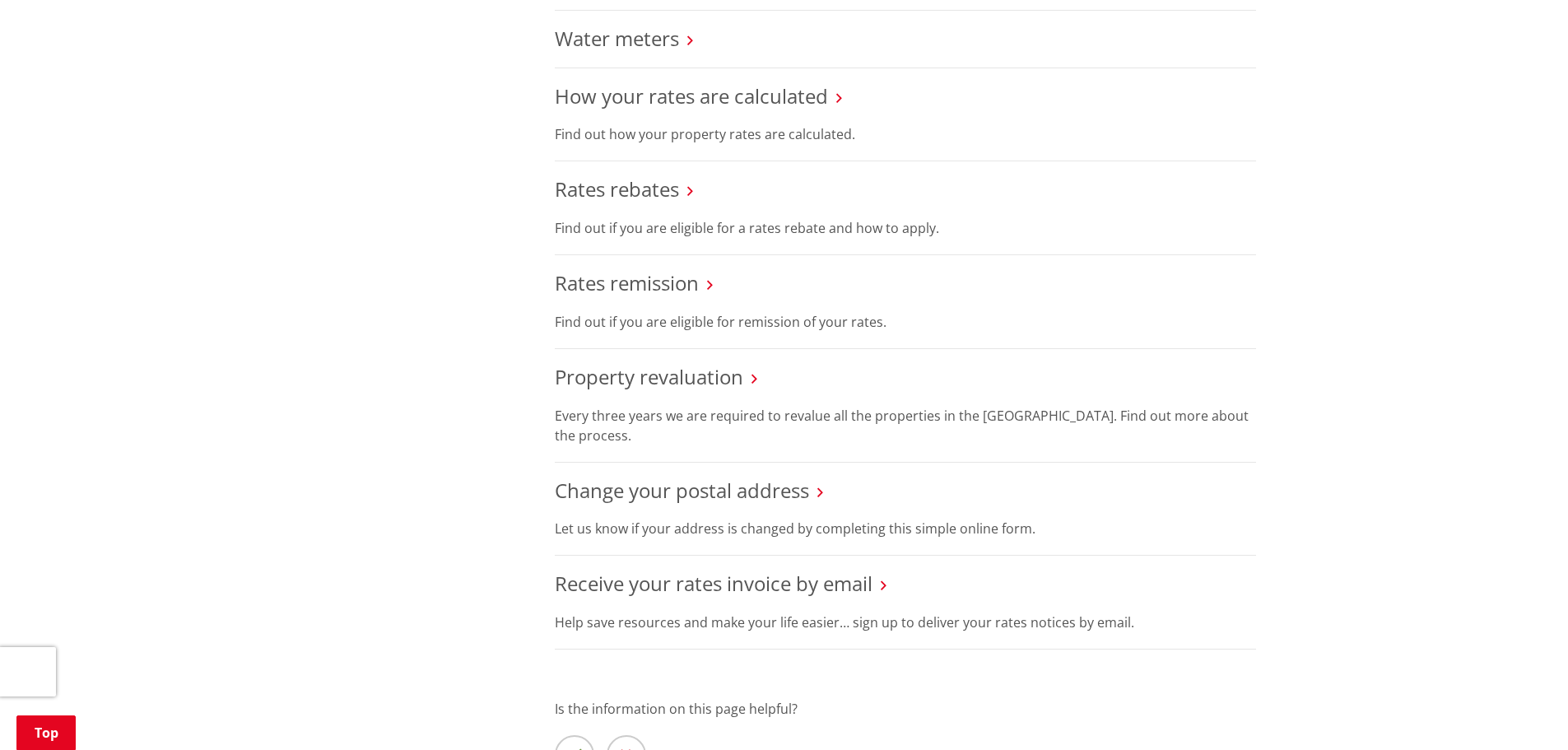
scroll to position [906, 0]
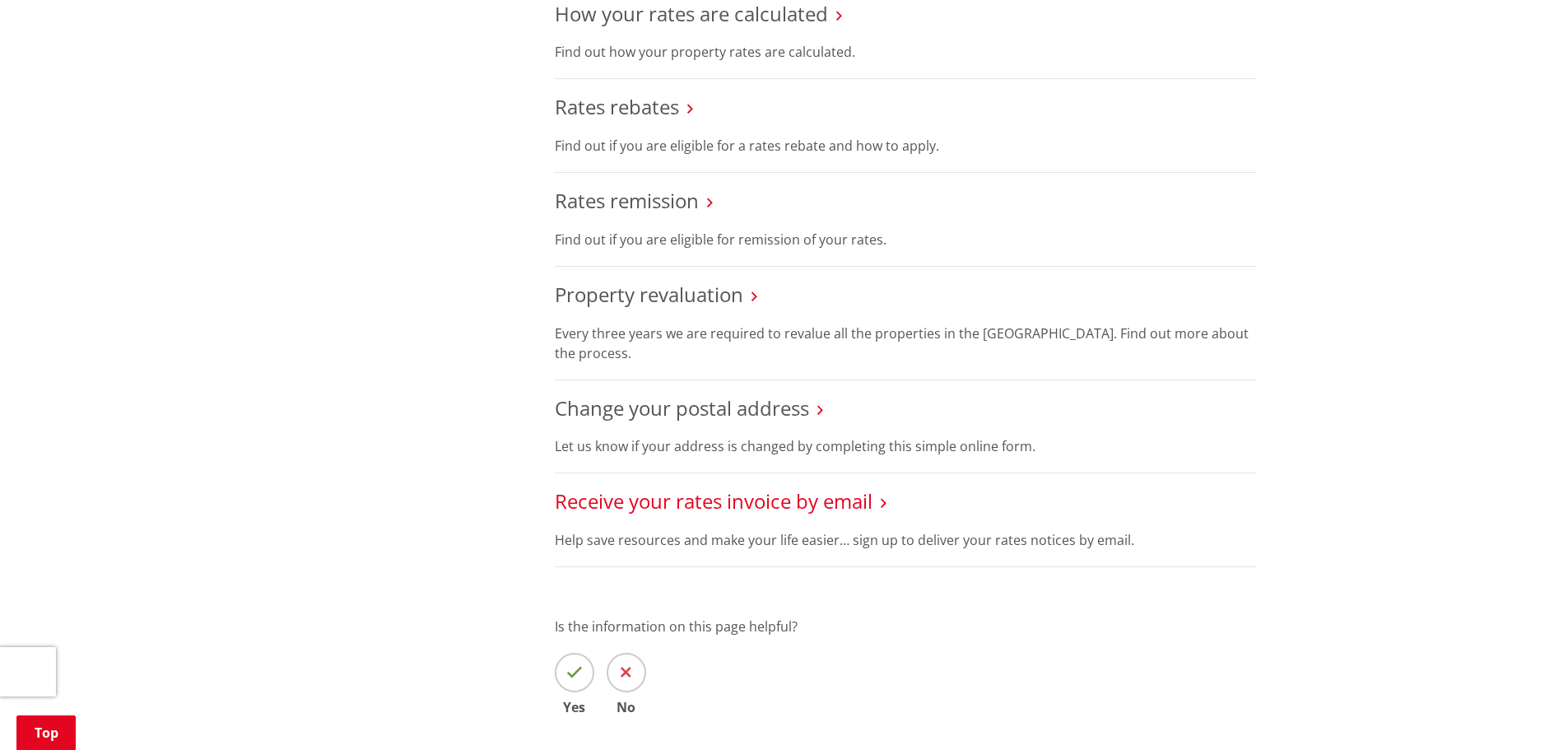
click at [666, 496] on link "Receive your rates invoice by email" at bounding box center [714, 501] width 318 height 27
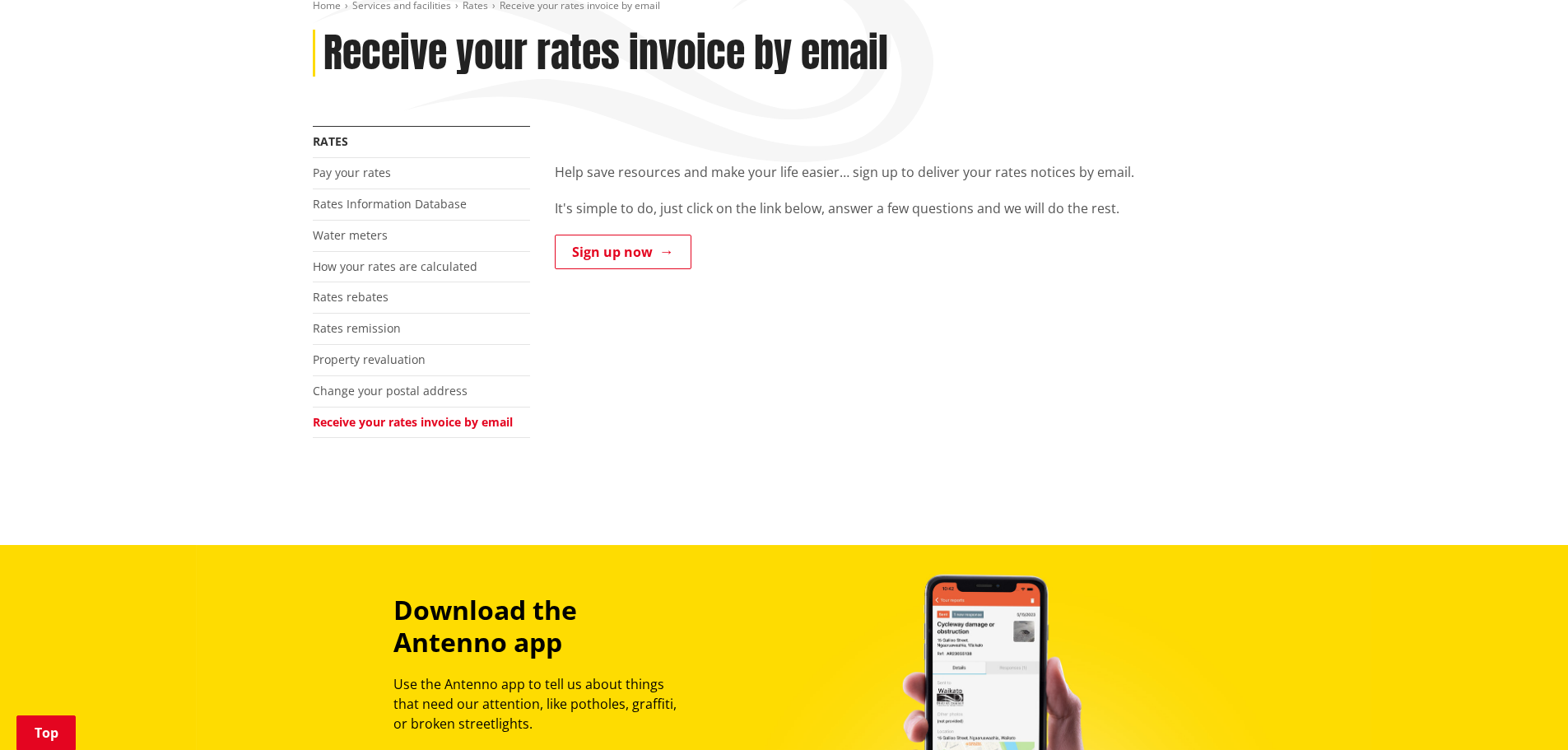
scroll to position [247, 0]
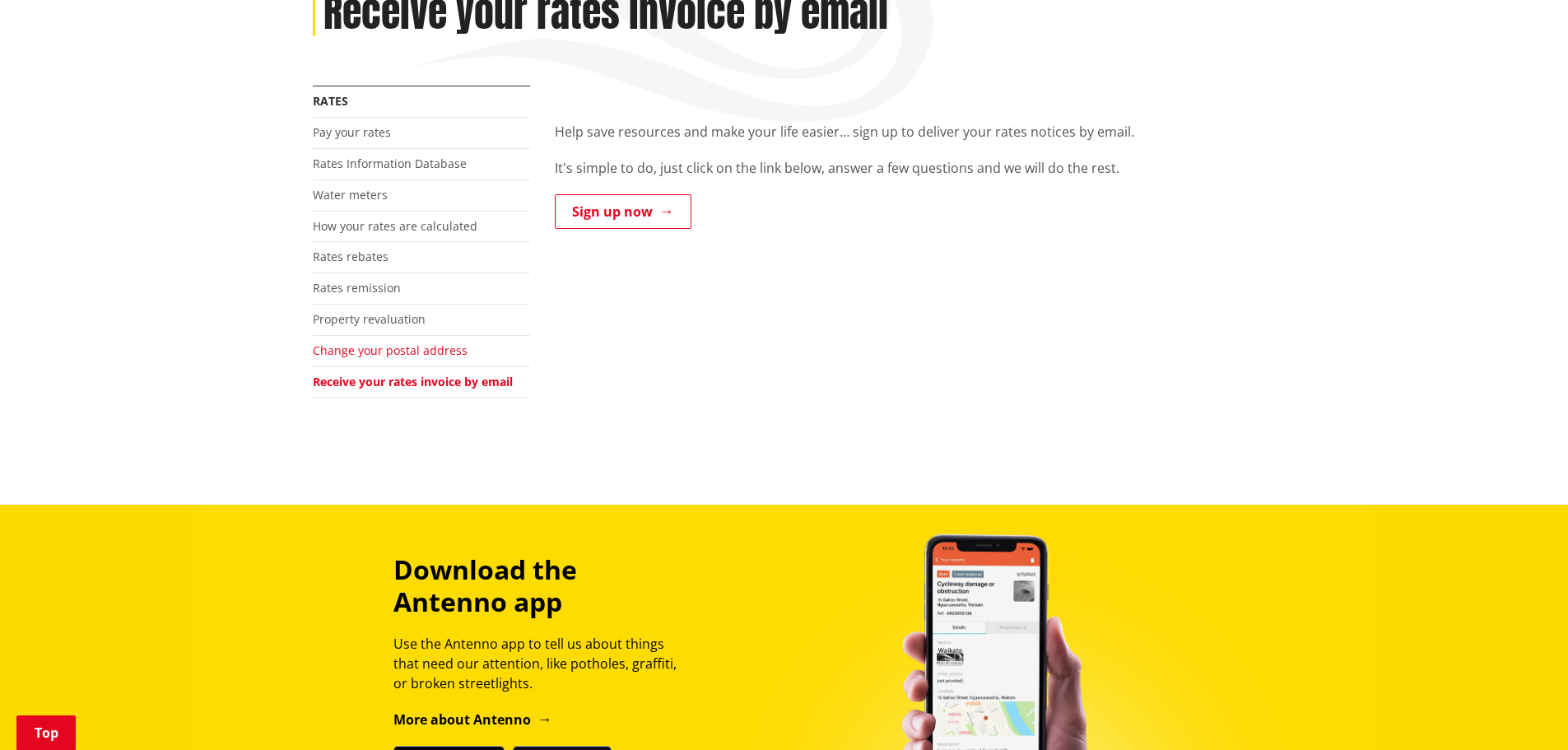
click at [403, 350] on link "Change your postal address" at bounding box center [390, 350] width 155 height 16
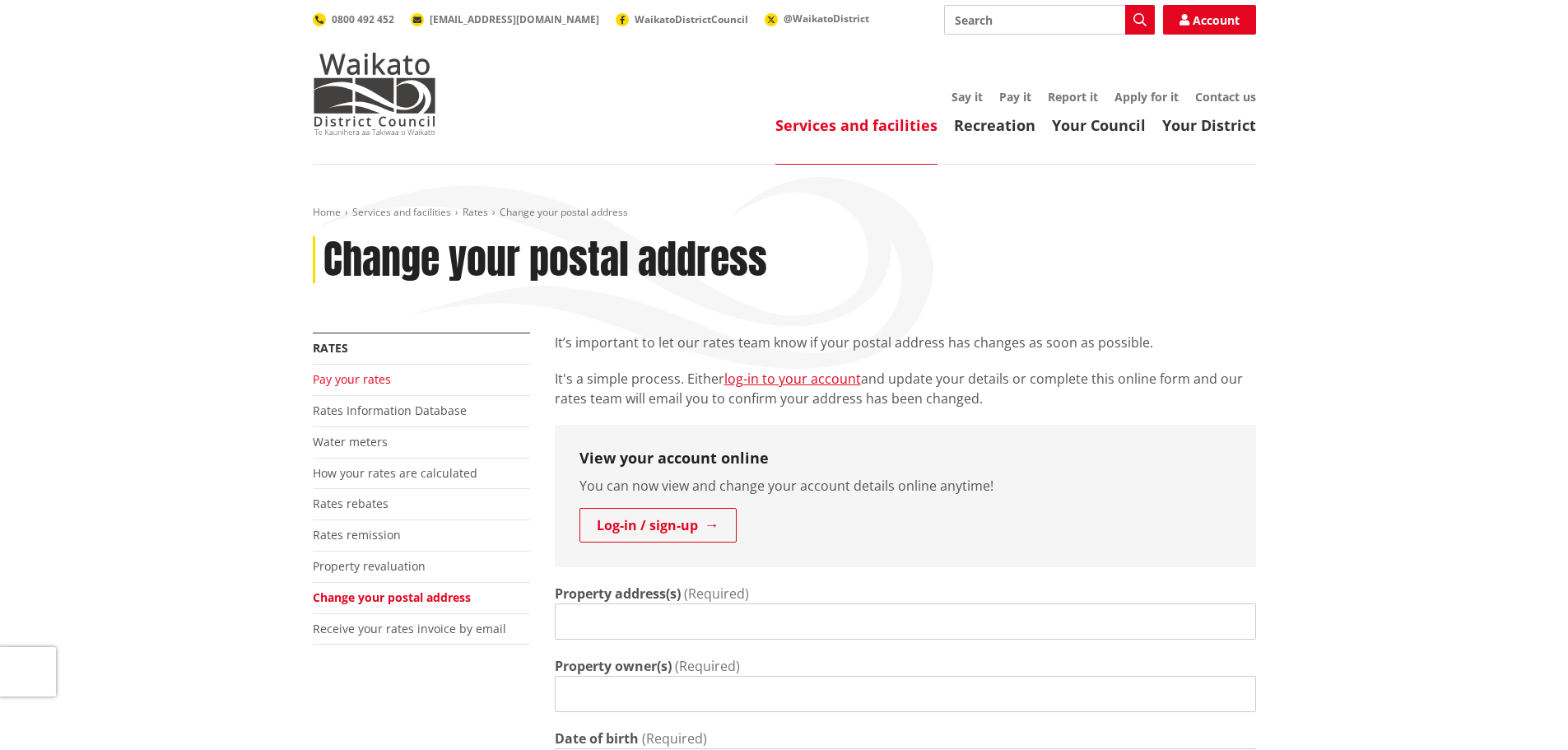
click at [349, 381] on link "Pay your rates" at bounding box center [352, 379] width 78 height 16
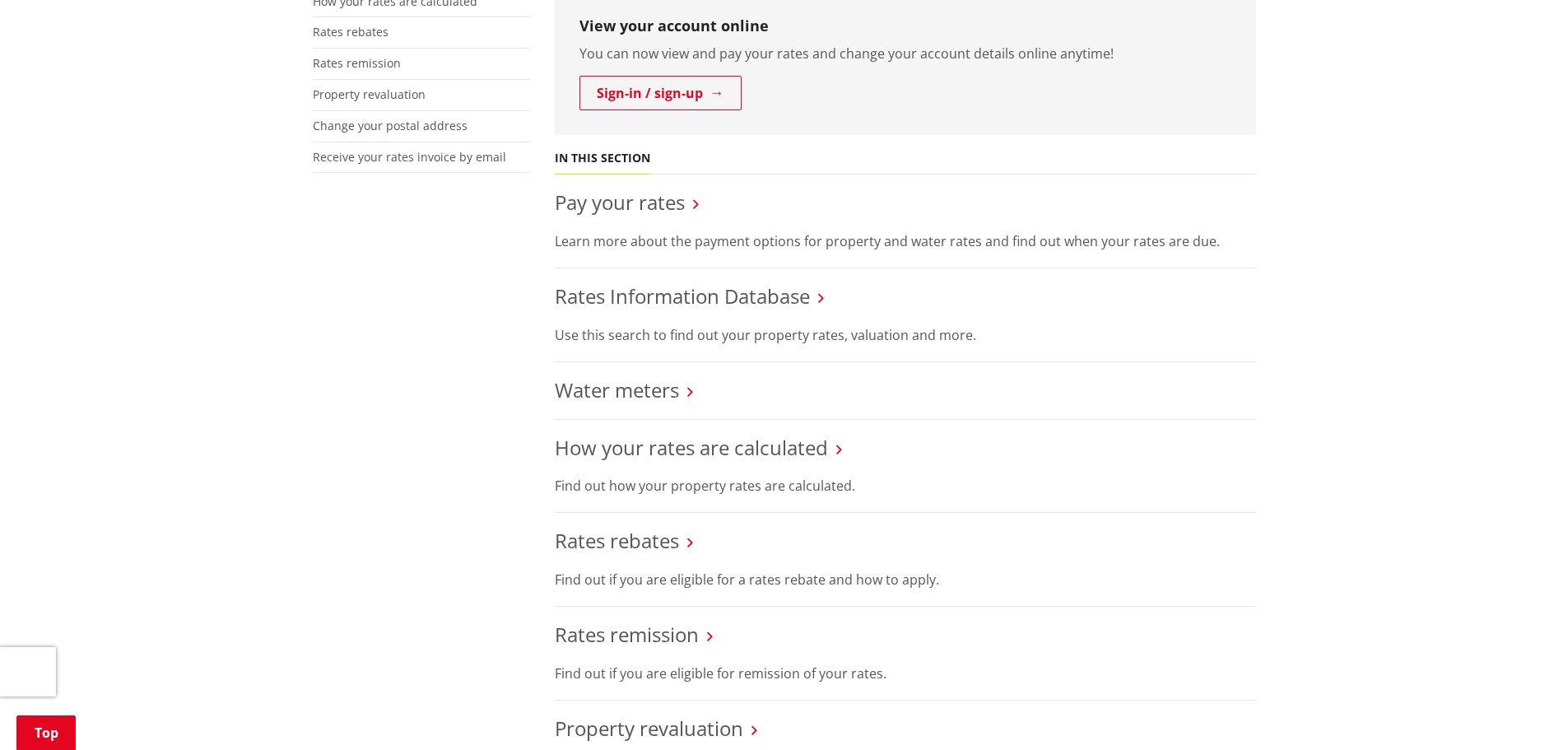
scroll to position [495, 0]
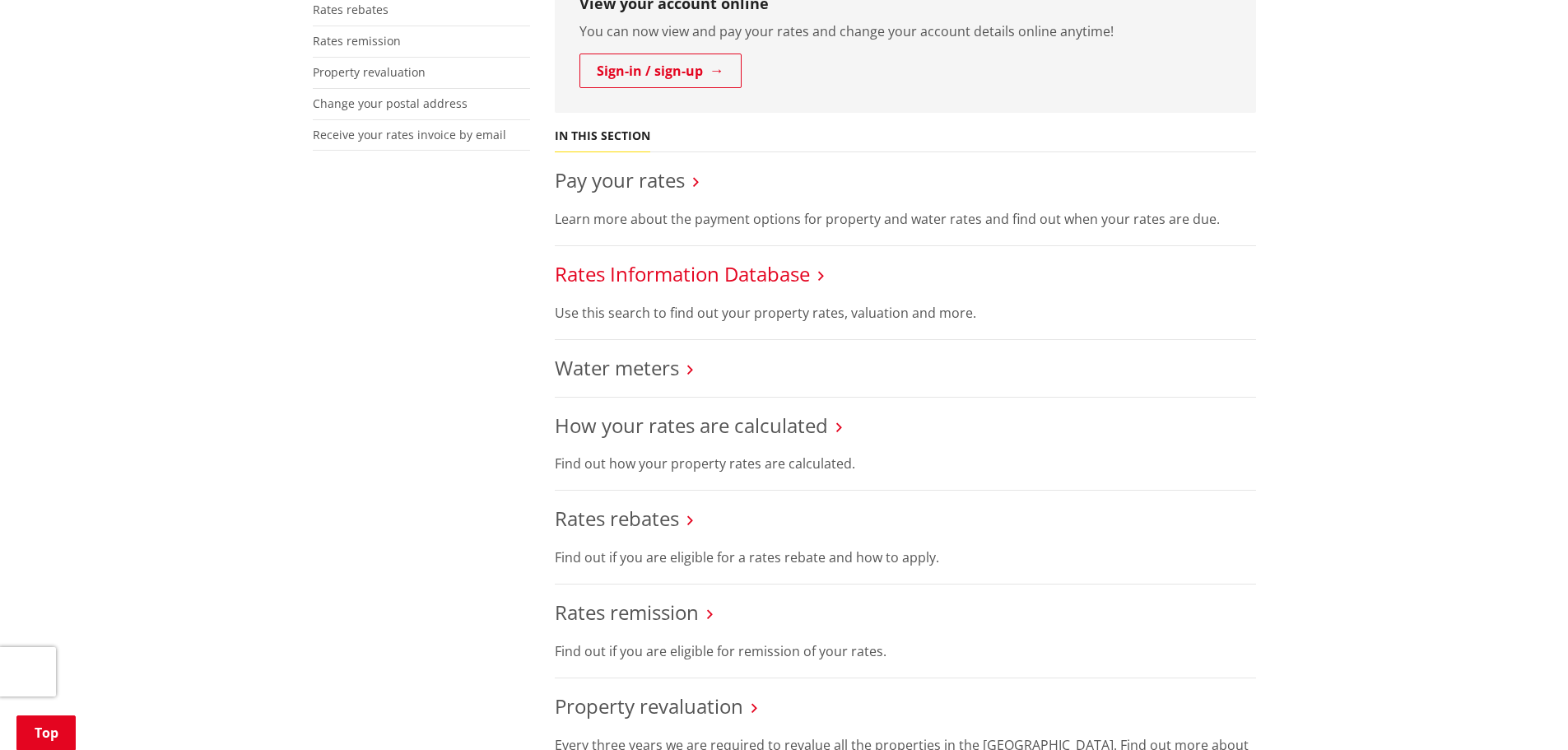
click at [701, 277] on link "Rates Information Database" at bounding box center [682, 273] width 255 height 27
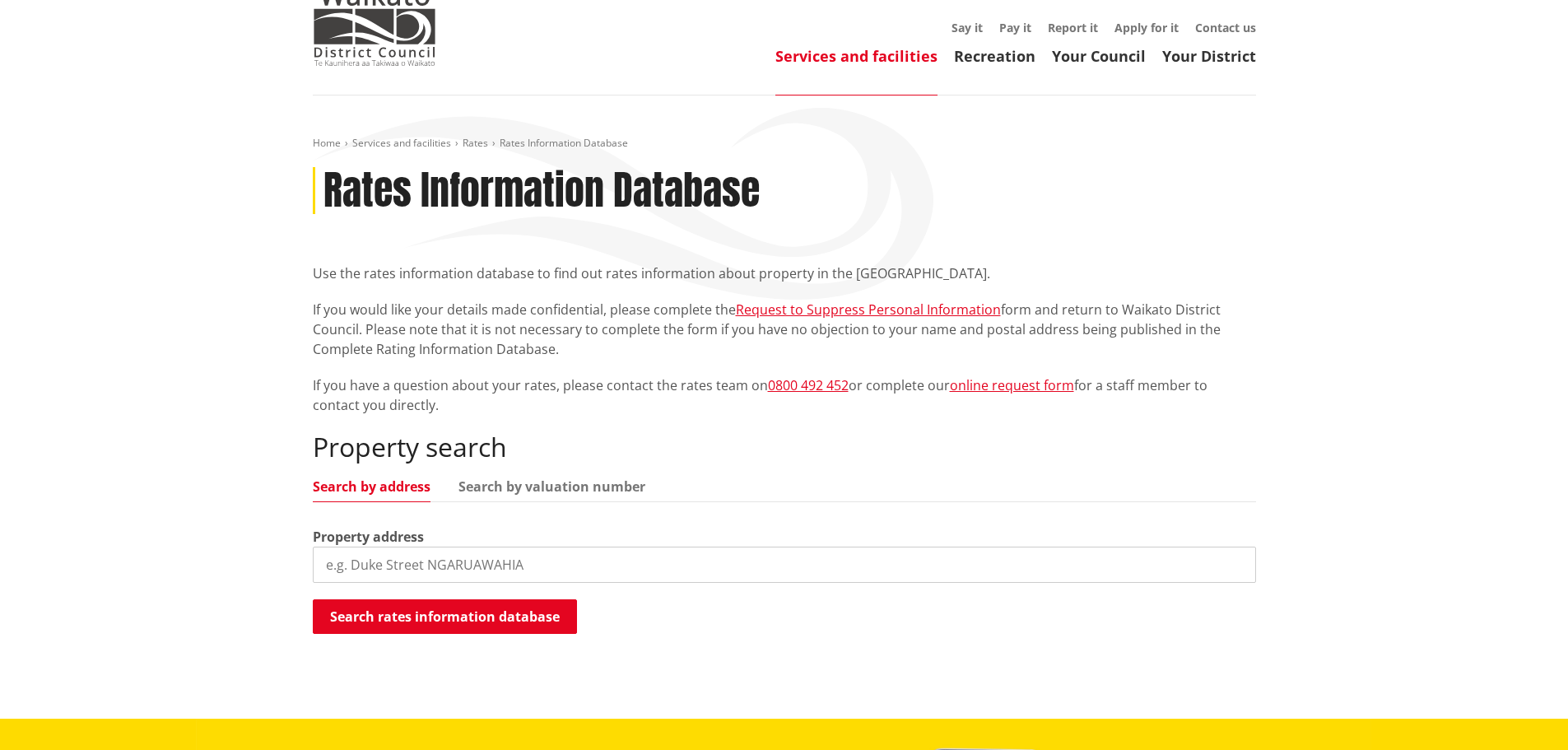
scroll to position [247, 0]
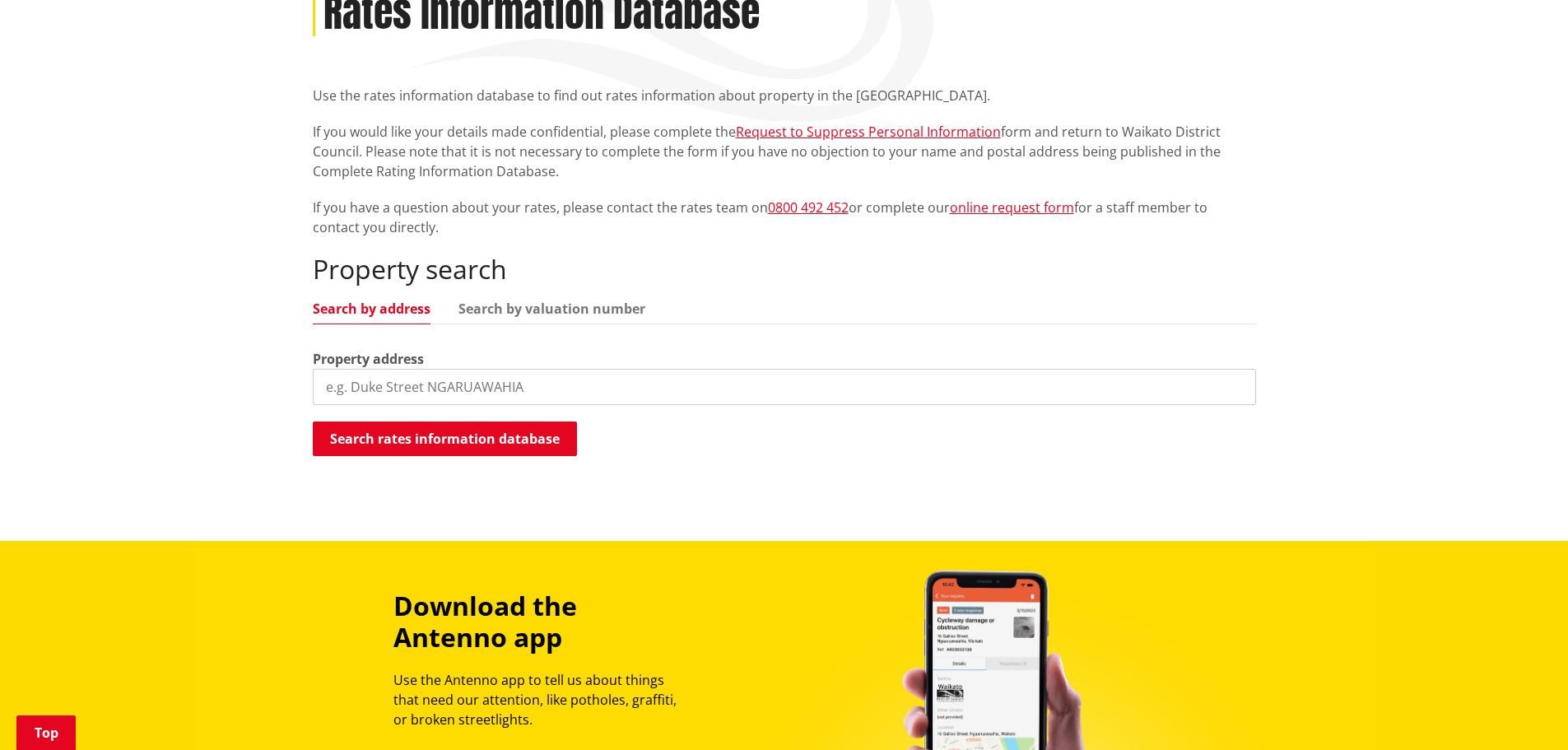
click at [424, 378] on input "search" at bounding box center [784, 387] width 943 height 36
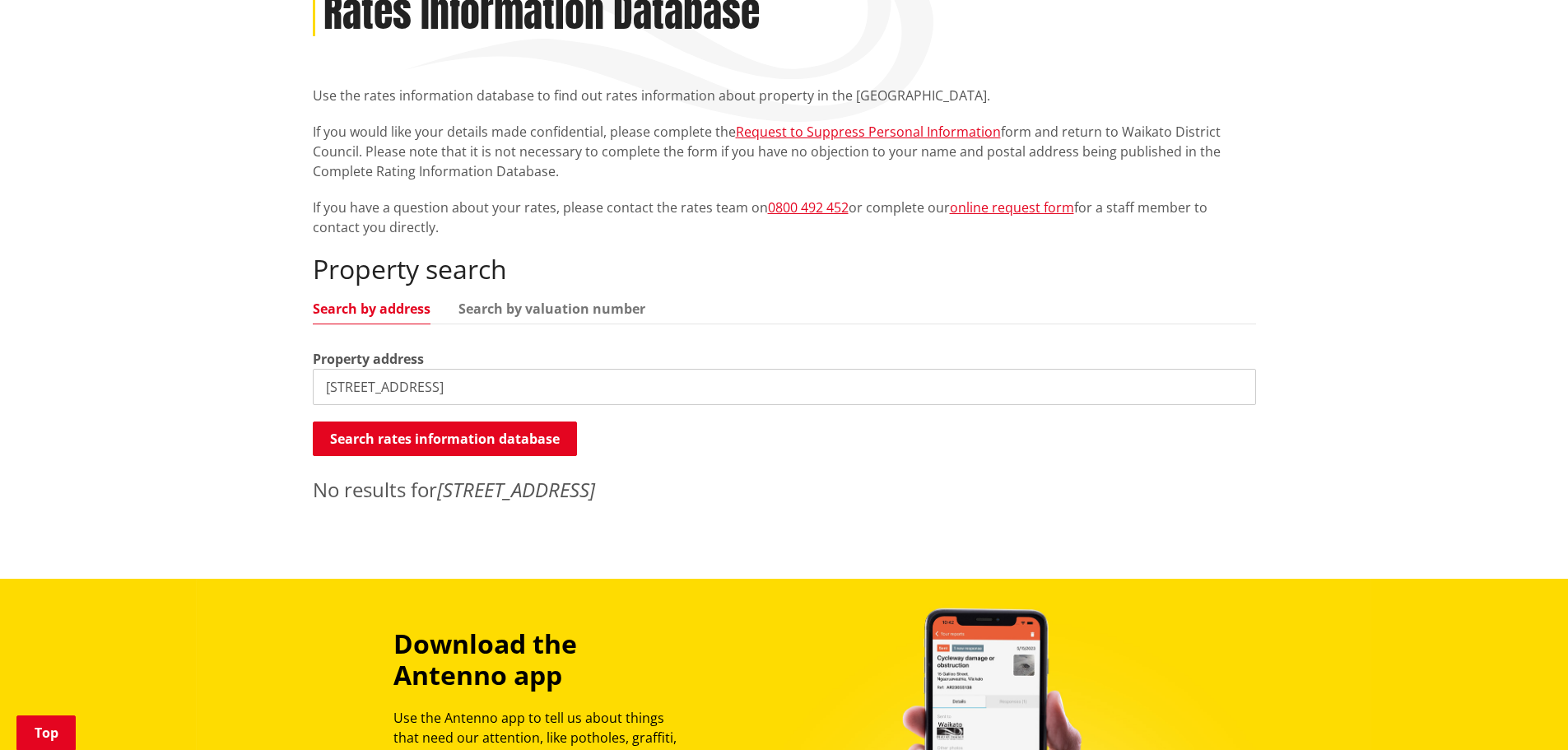
click at [477, 396] on input "37 grandview road" at bounding box center [784, 387] width 943 height 36
click at [469, 438] on button "Search rates information database" at bounding box center [445, 439] width 265 height 35
click at [437, 369] on input "37 grandview road" at bounding box center [784, 387] width 943 height 36
click at [443, 380] on input "37 grandview road" at bounding box center [784, 387] width 943 height 36
click at [443, 381] on input "37 grandview road" at bounding box center [784, 387] width 943 height 36
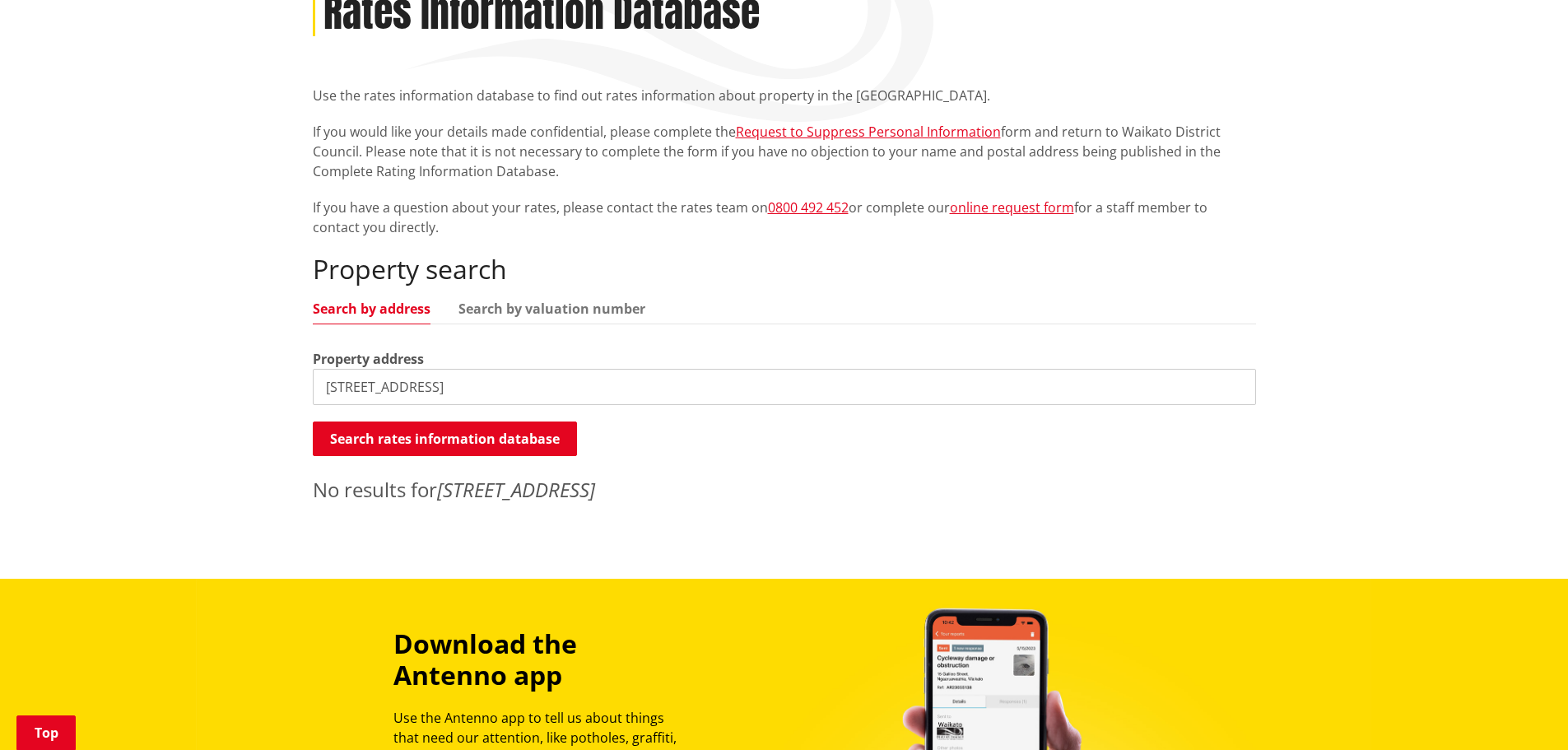
click at [443, 382] on input "37 grandview road" at bounding box center [784, 387] width 943 height 36
type input "37b grandview road"
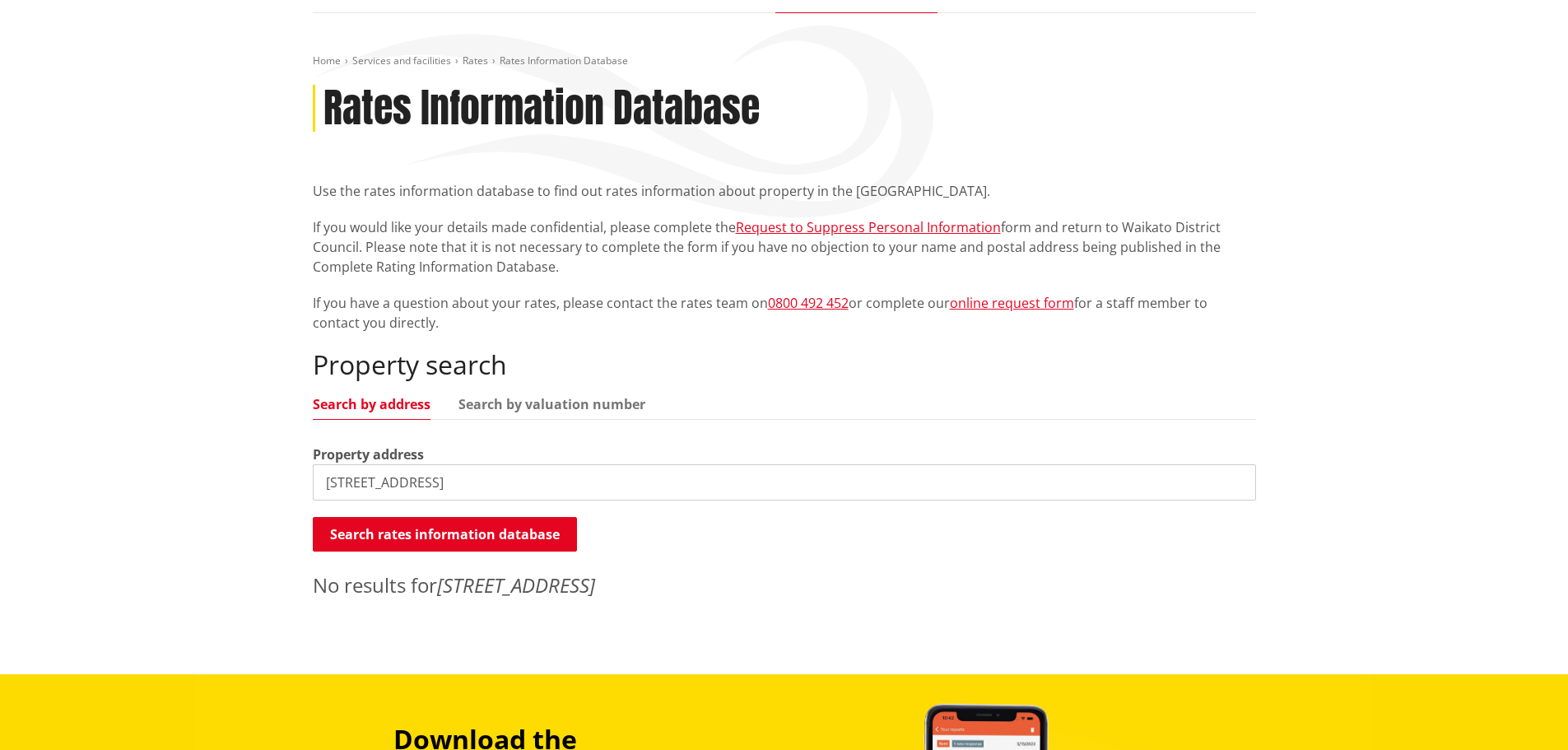
scroll to position [0, 0]
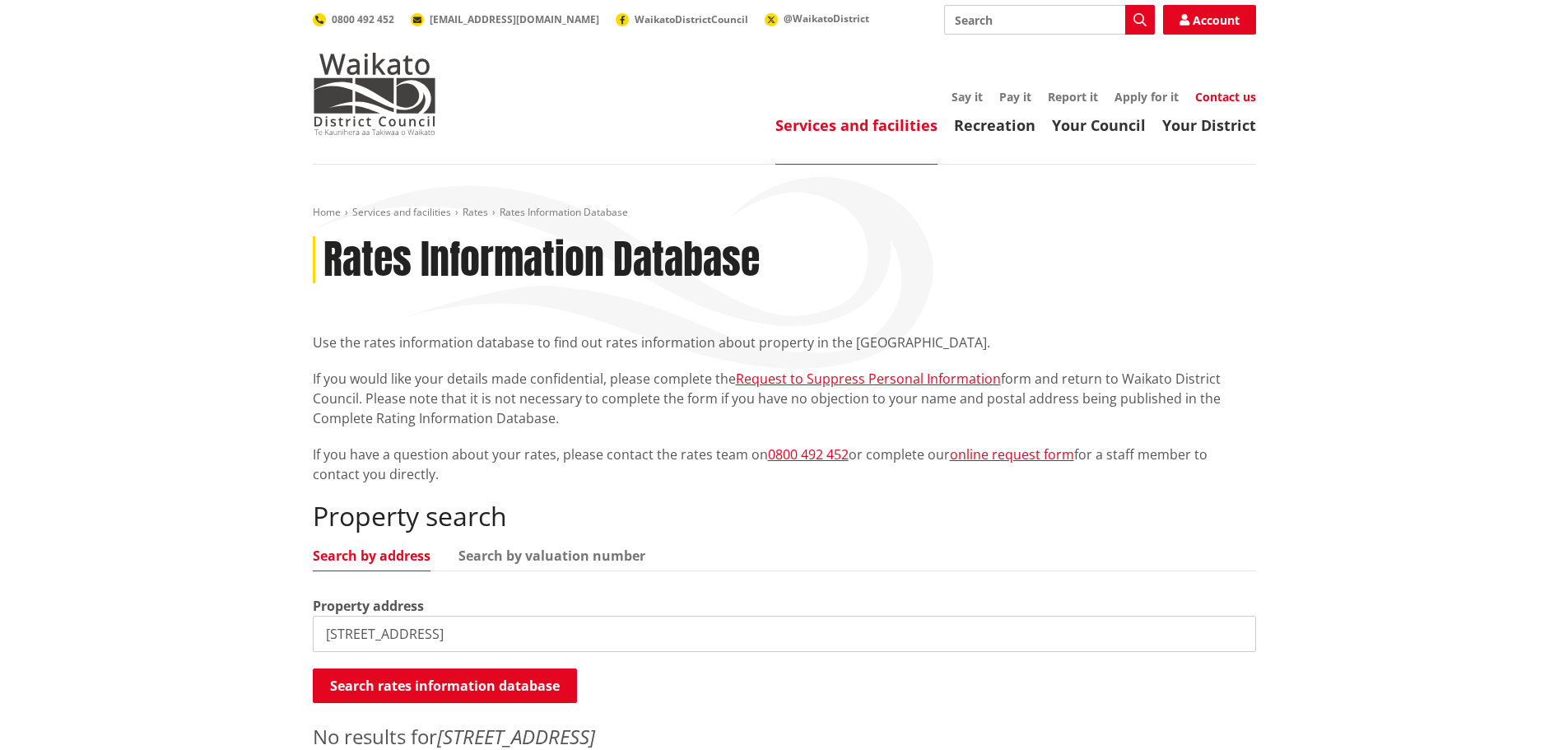
click at [1228, 95] on link "Contact us" at bounding box center [1226, 96] width 60 height 16
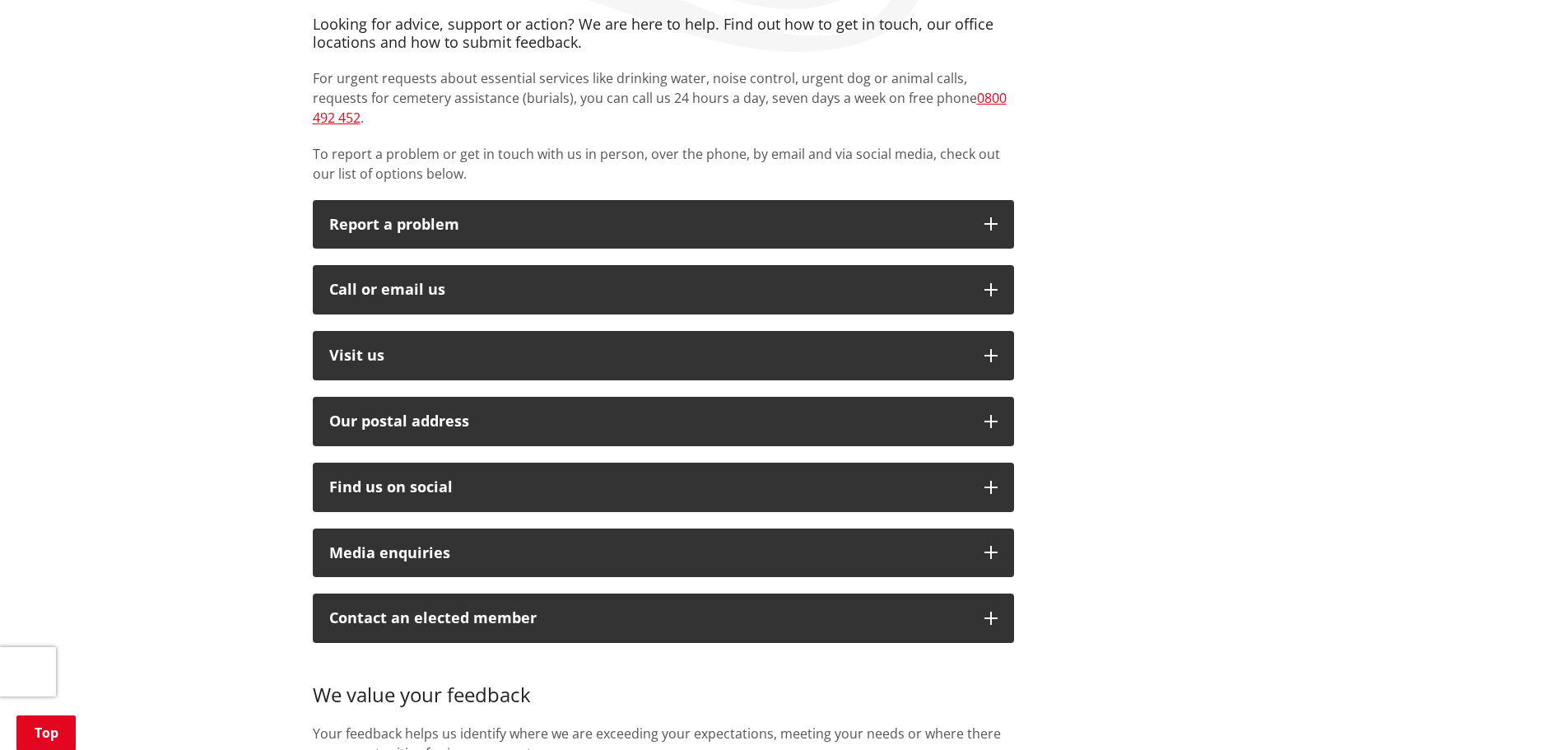
scroll to position [329, 0]
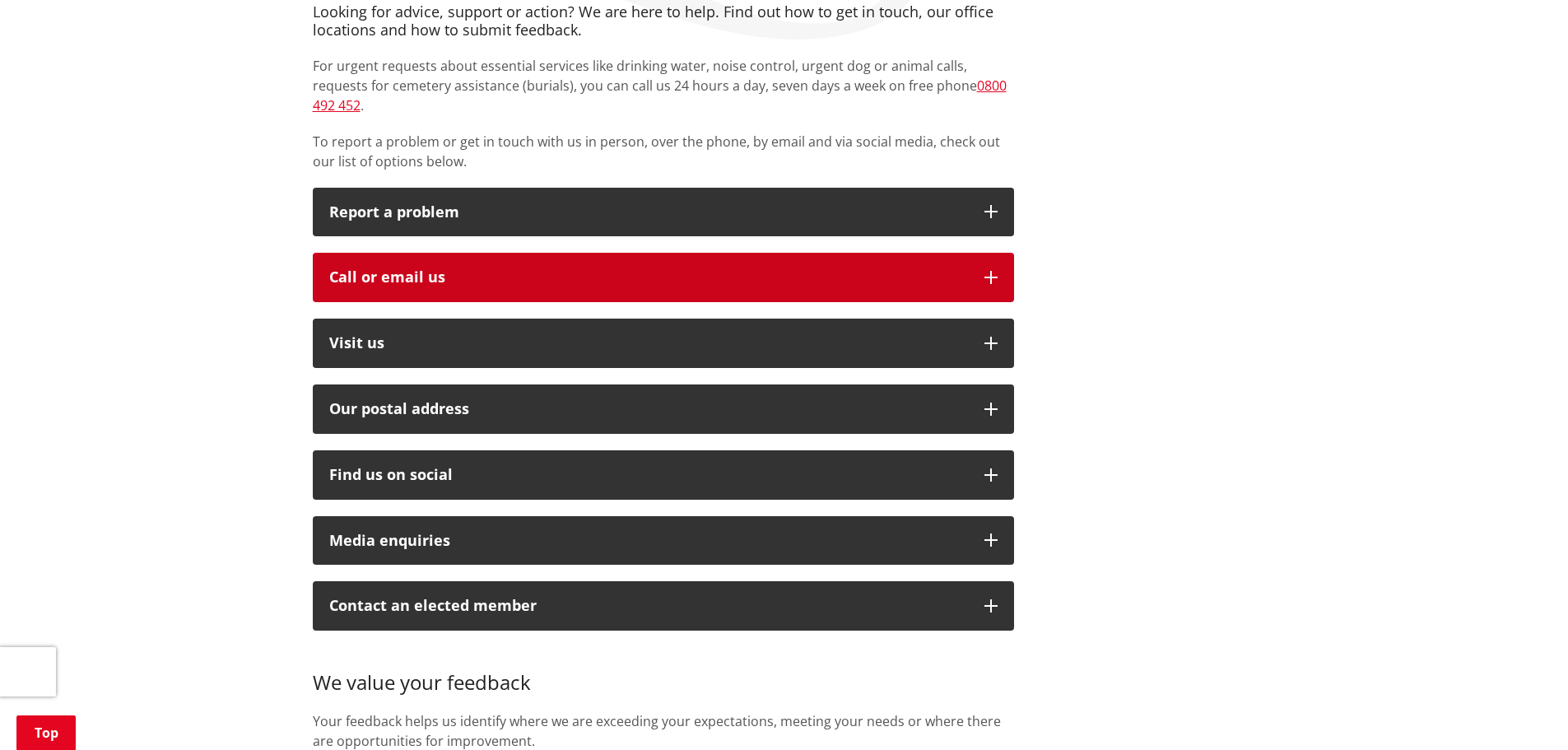
click at [577, 270] on div "Call or email us" at bounding box center [648, 277] width 639 height 16
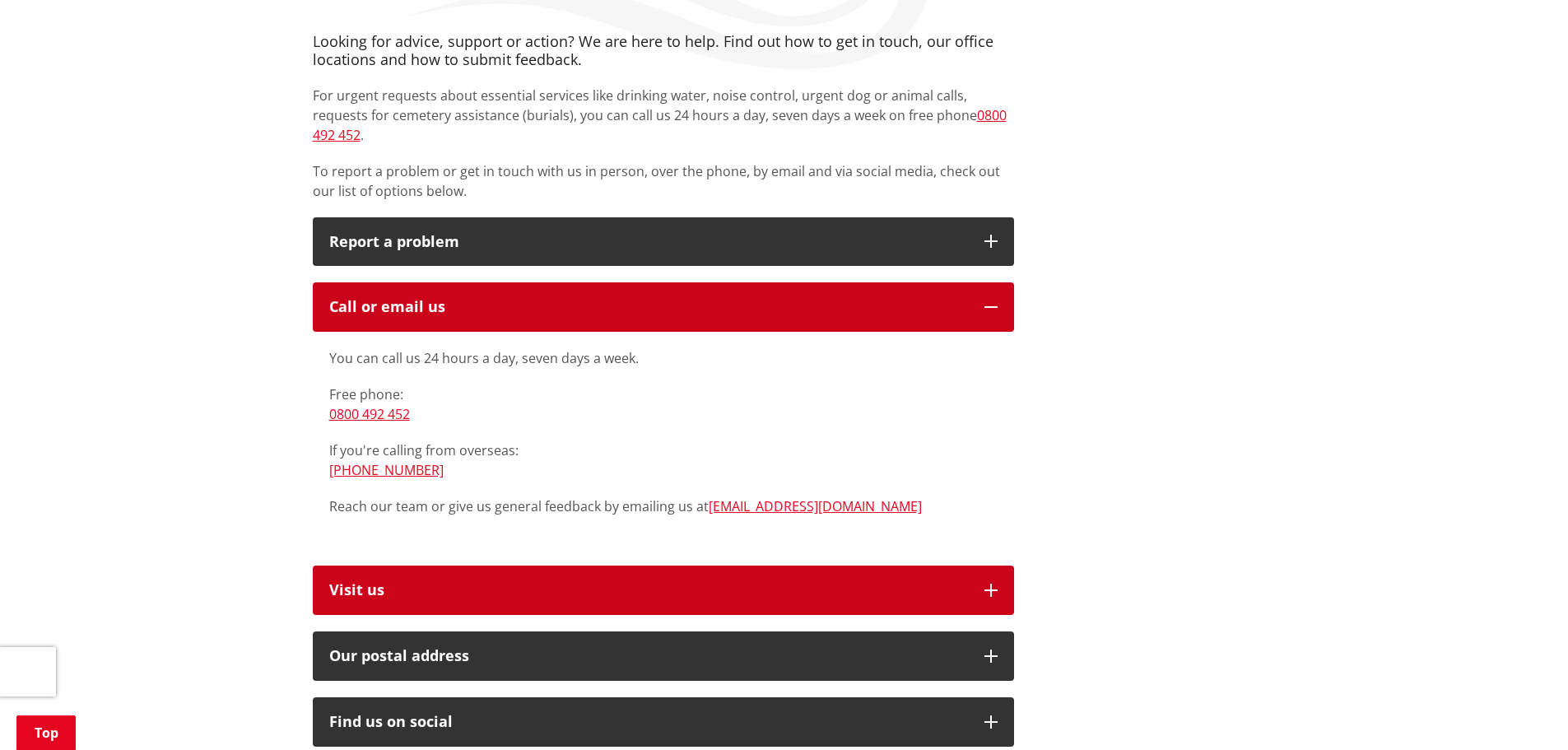
scroll to position [247, 0]
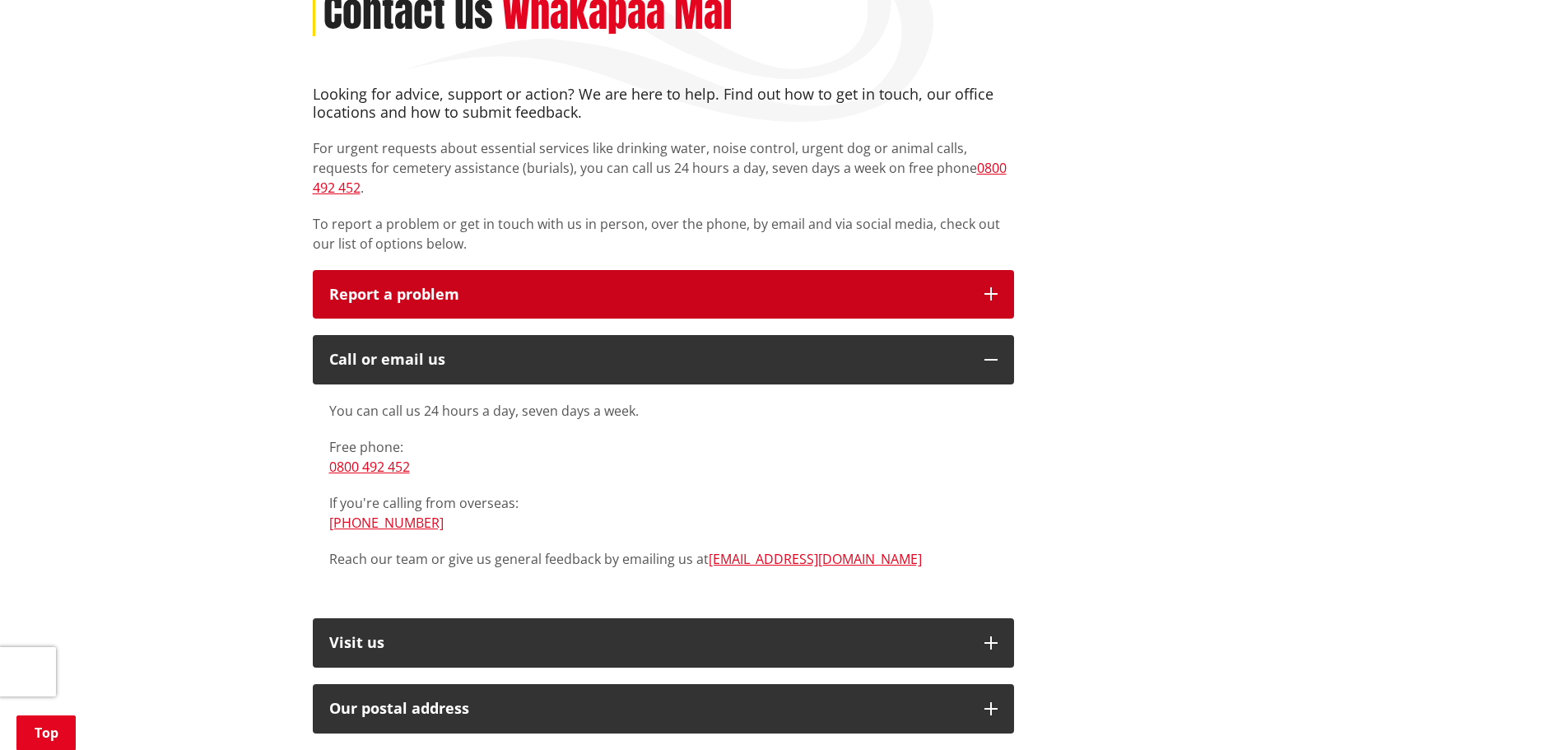
click at [666, 292] on button "Report a problem" at bounding box center [663, 295] width 701 height 49
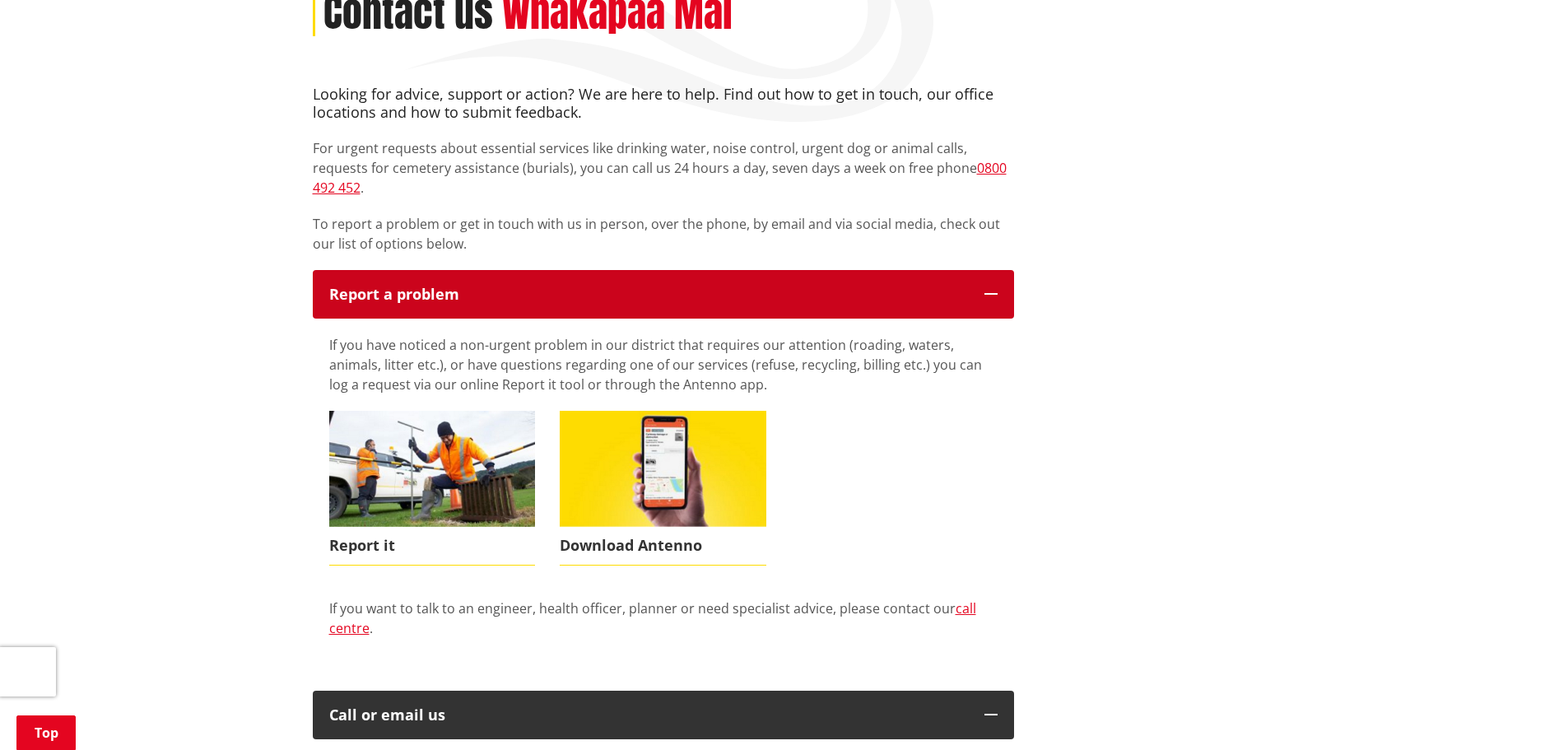
click at [666, 291] on button "Report a problem" at bounding box center [663, 295] width 701 height 49
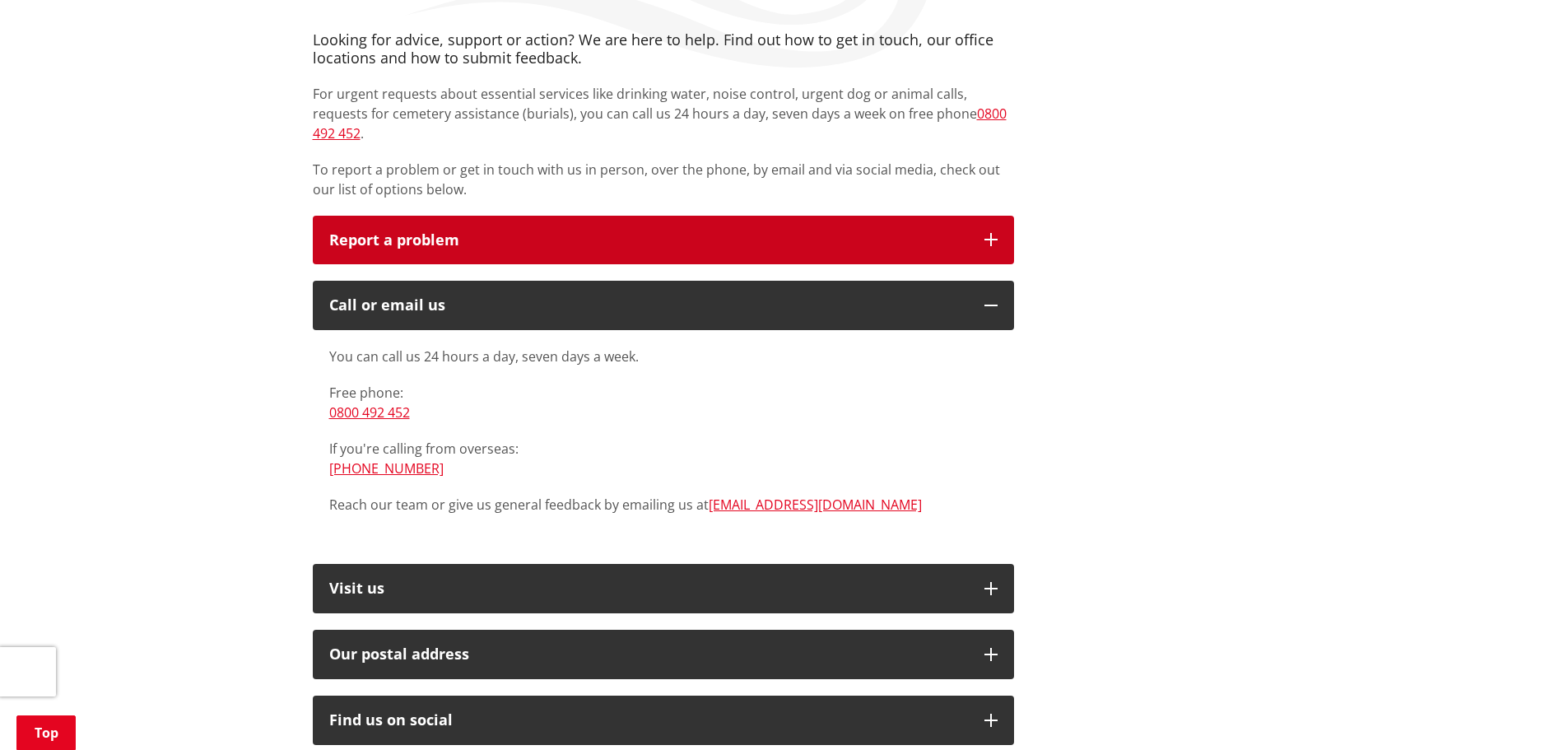
scroll to position [411, 0]
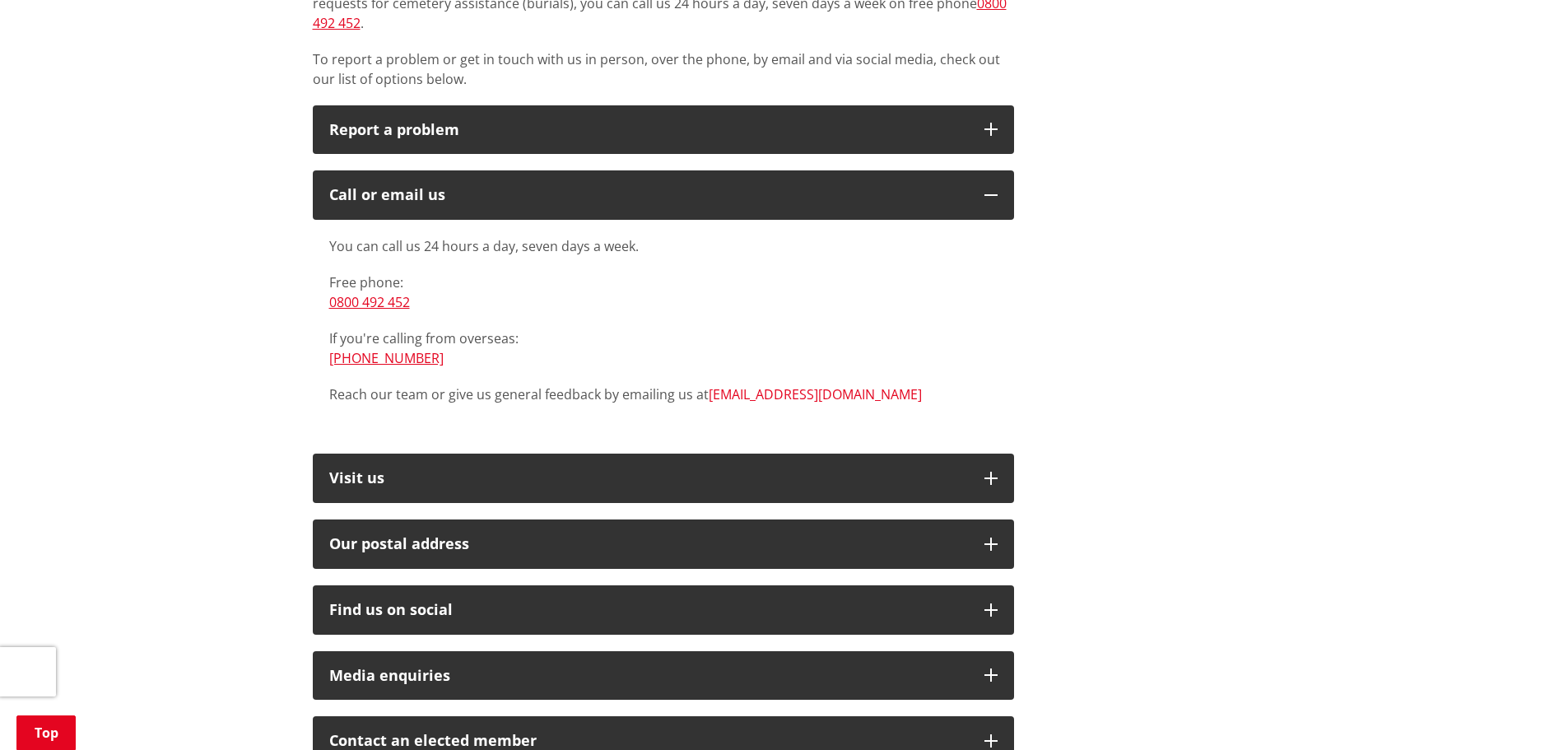
click at [717, 386] on link "[EMAIL_ADDRESS][DOMAIN_NAME]" at bounding box center [816, 394] width 214 height 18
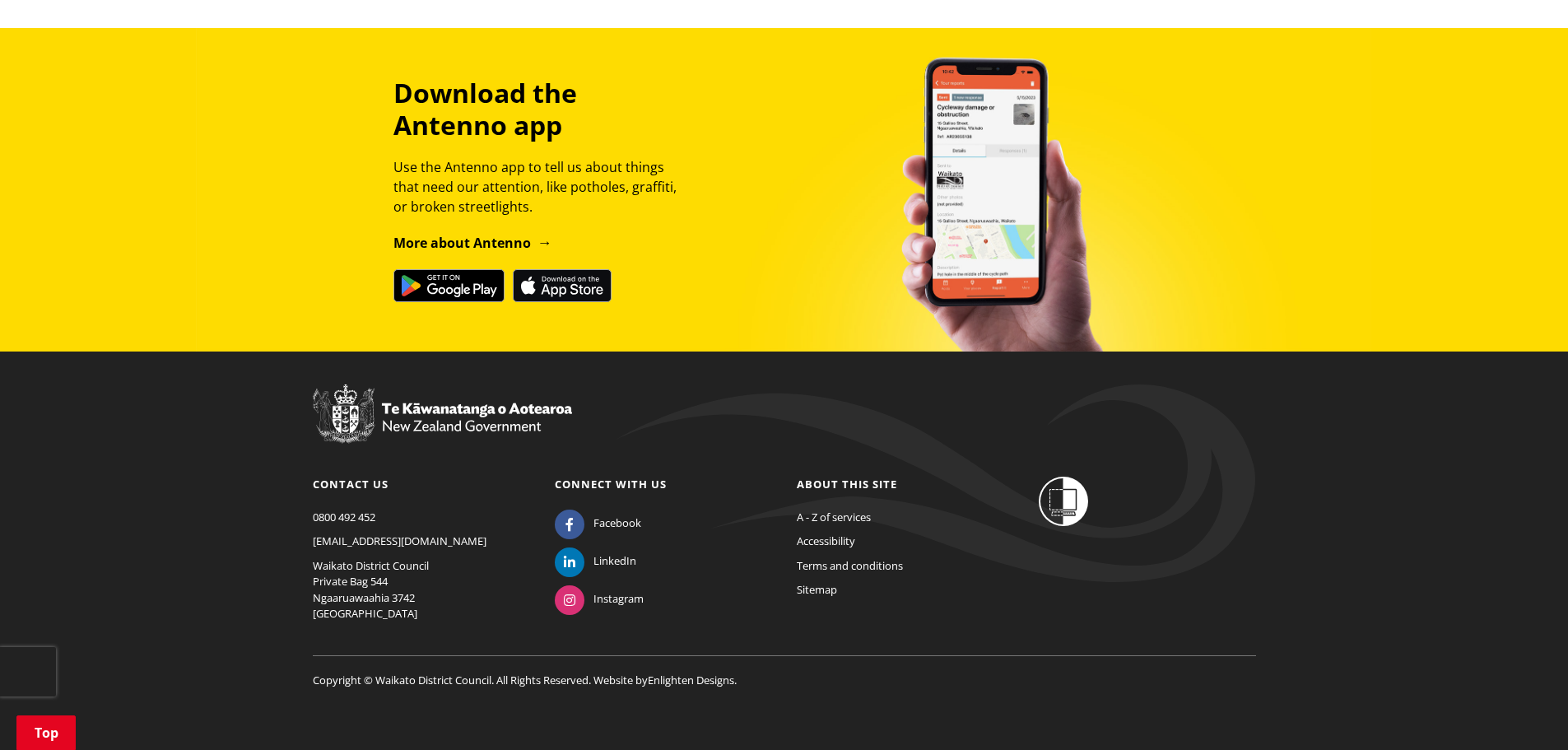
scroll to position [1712, 0]
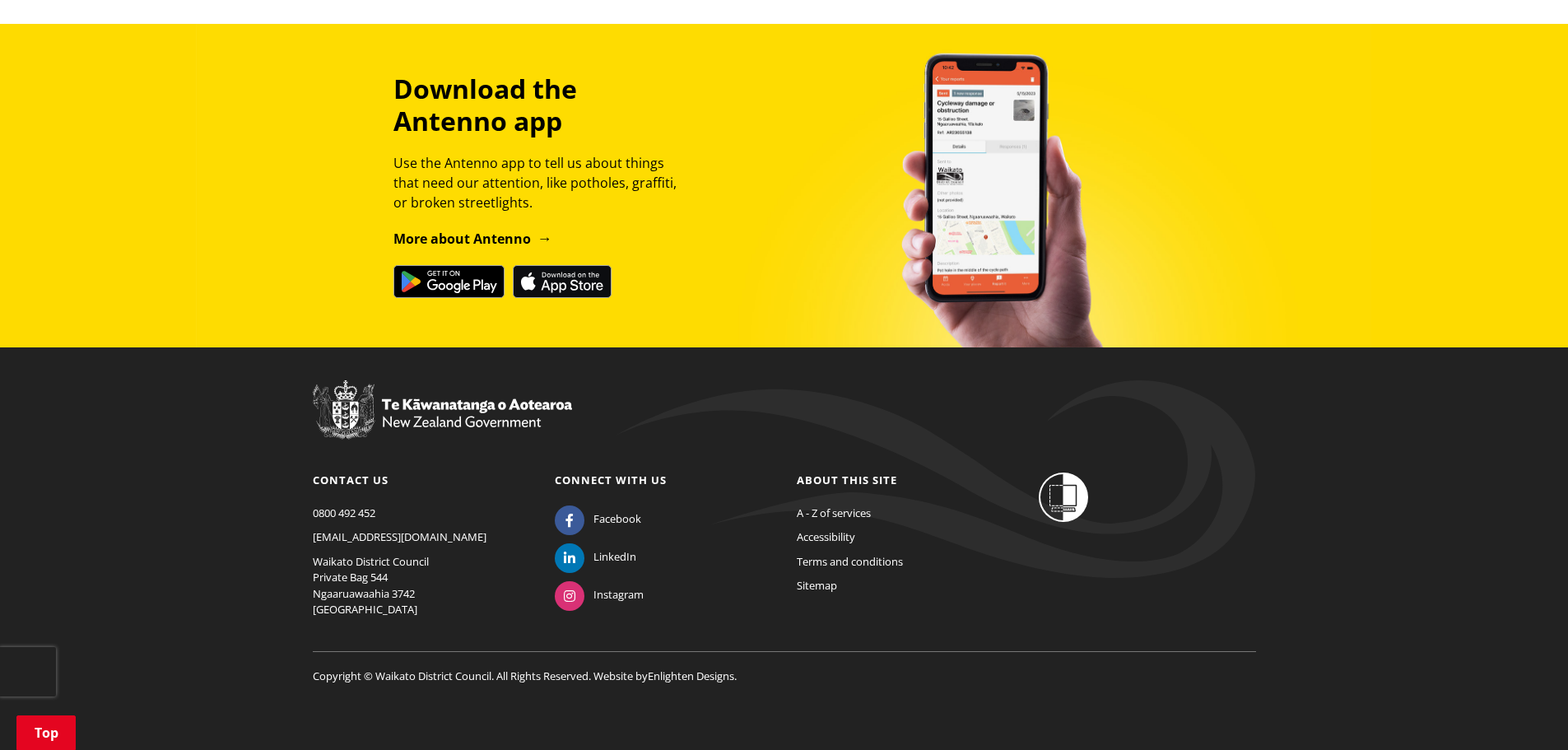
click at [1402, 195] on div "Download the Antenno app Use the Antenno app to tell us about things that need …" at bounding box center [784, 185] width 1568 height 323
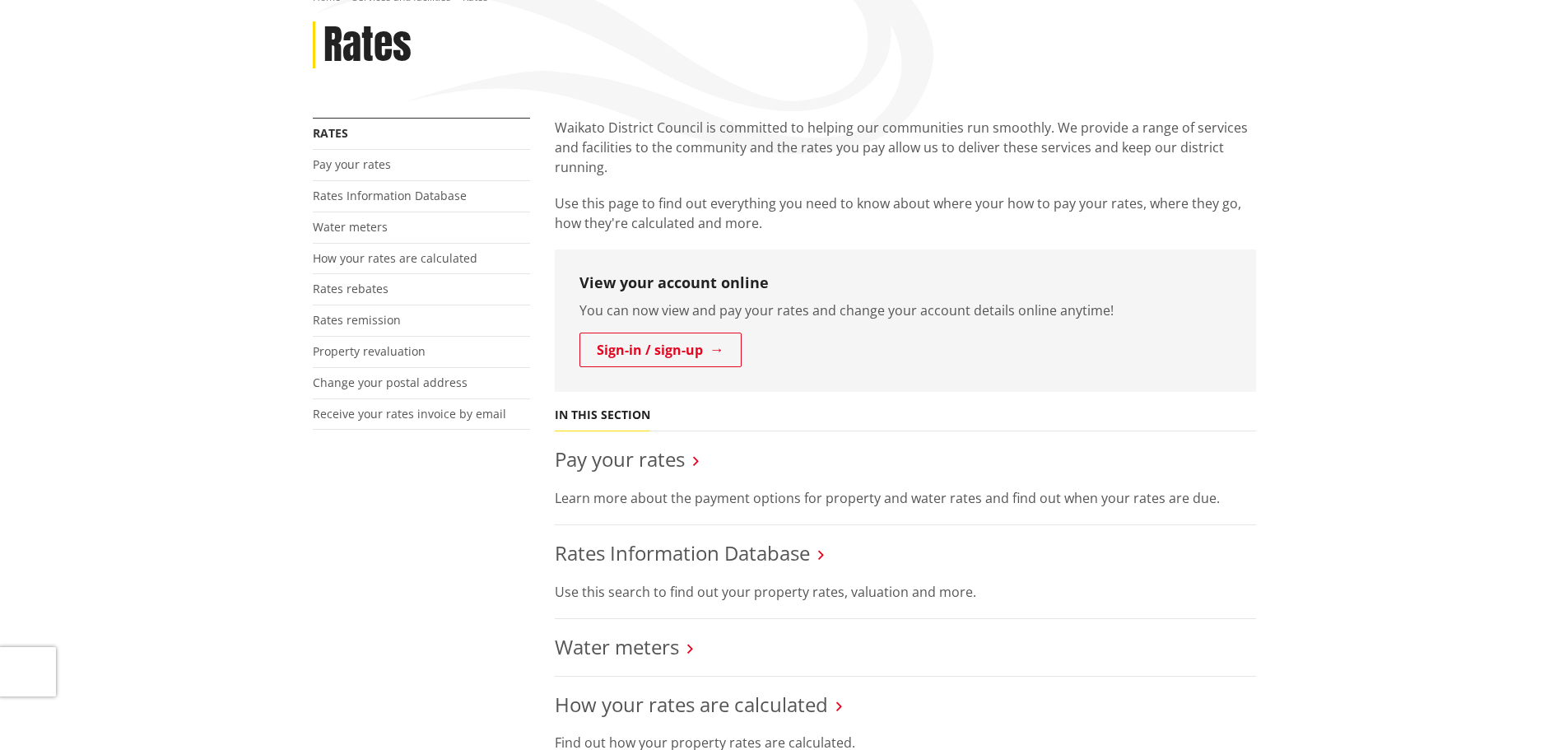
scroll to position [64, 0]
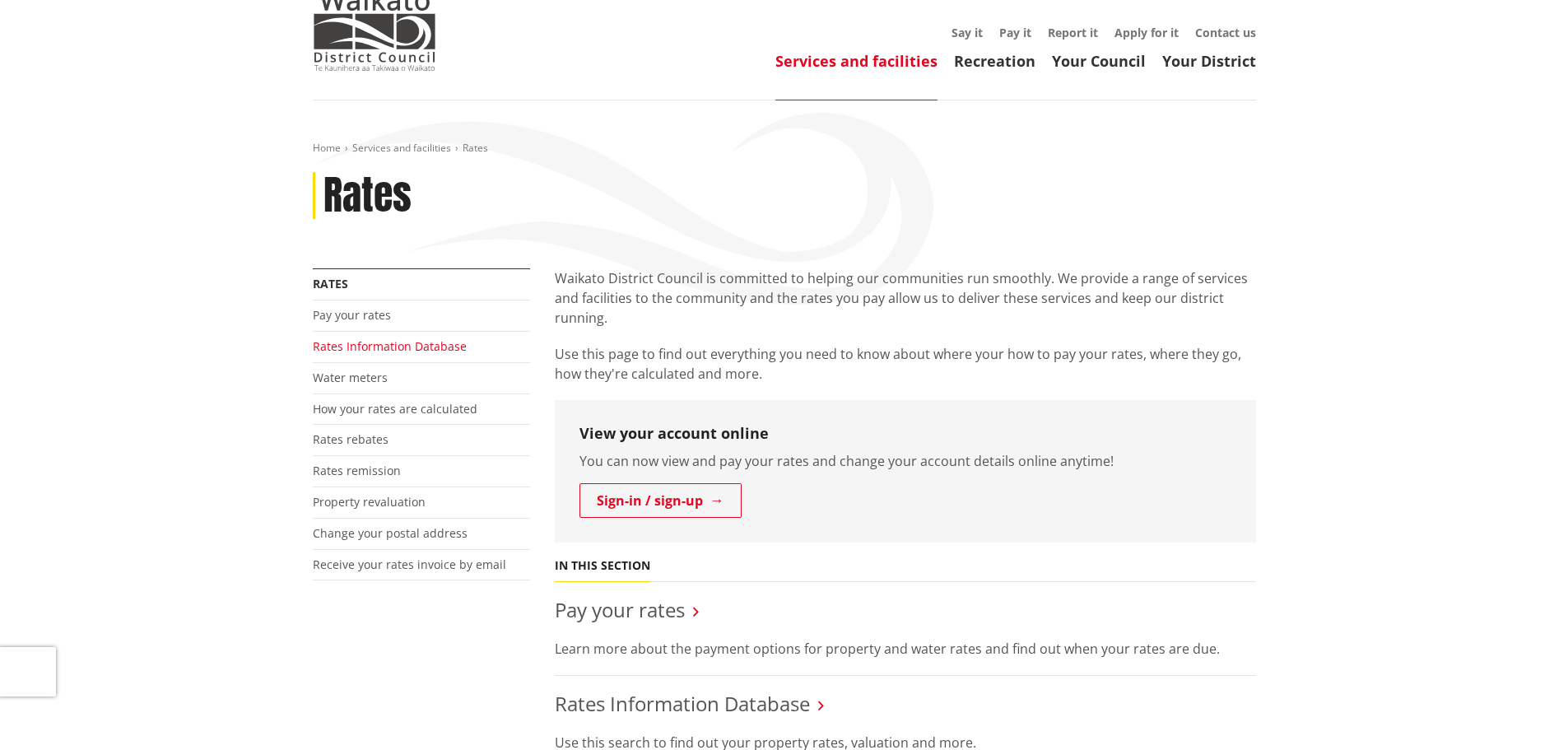
click at [362, 342] on link "Rates Information Database" at bounding box center [389, 346] width 154 height 16
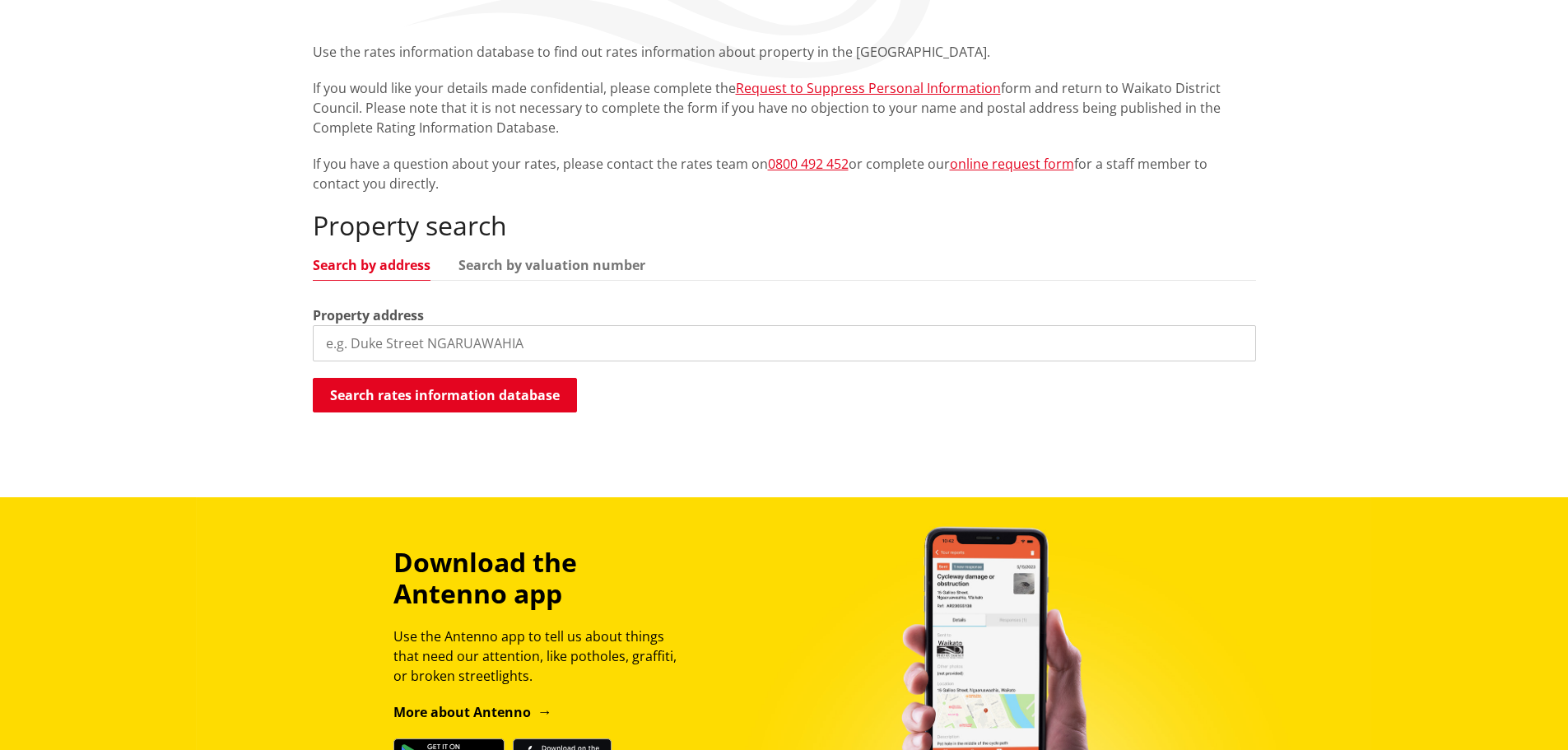
scroll to position [165, 0]
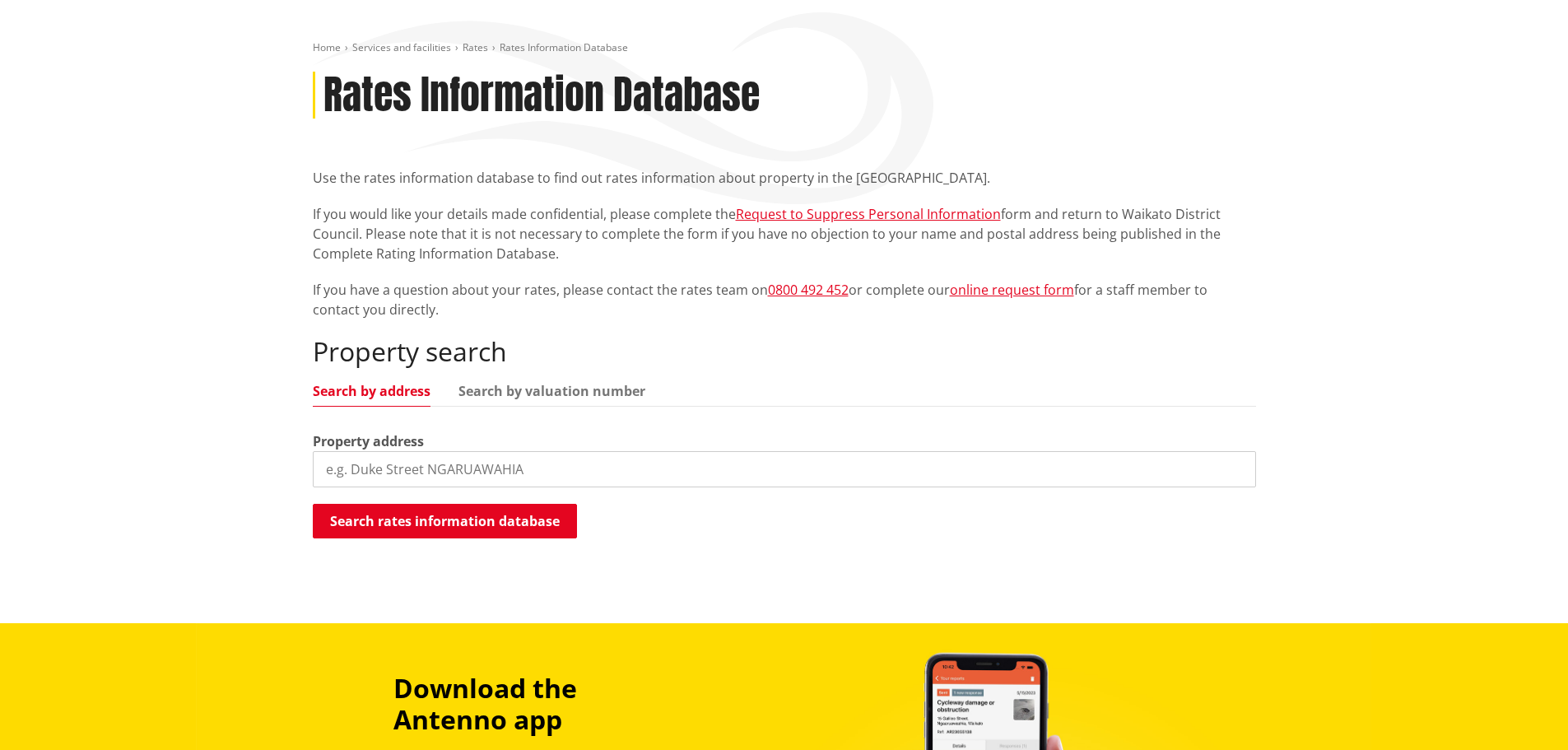
click at [526, 469] on input "search" at bounding box center [784, 469] width 943 height 36
click at [572, 392] on link "Search by valuation number" at bounding box center [552, 392] width 187 height 13
click at [454, 471] on input "search" at bounding box center [784, 469] width 943 height 36
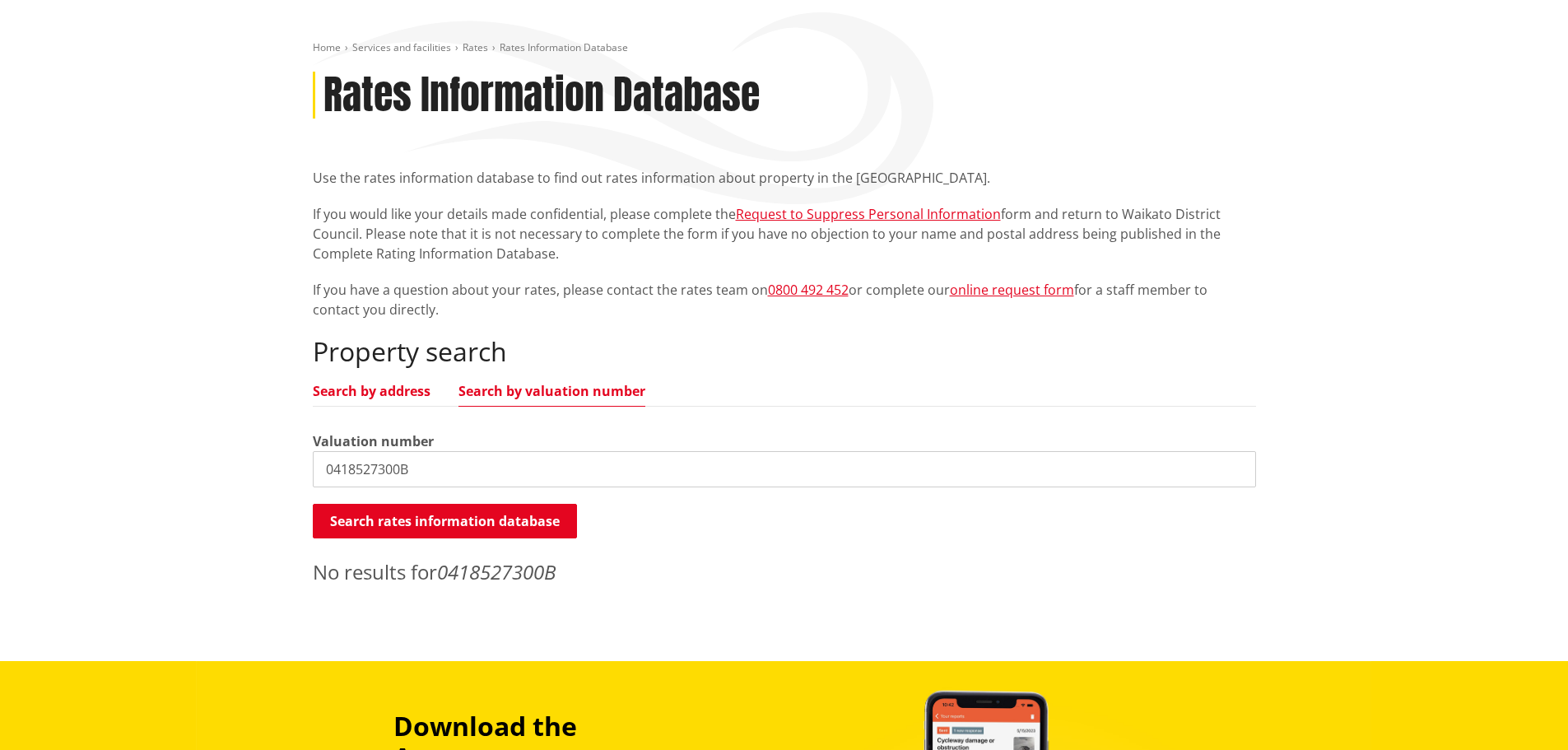
click at [412, 392] on link "Search by address" at bounding box center [371, 392] width 118 height 13
click at [455, 468] on input "0418527300B" at bounding box center [784, 469] width 943 height 36
click at [457, 471] on input "0418527300B" at bounding box center [784, 469] width 943 height 36
click at [457, 474] on input "0418527300B" at bounding box center [784, 469] width 943 height 36
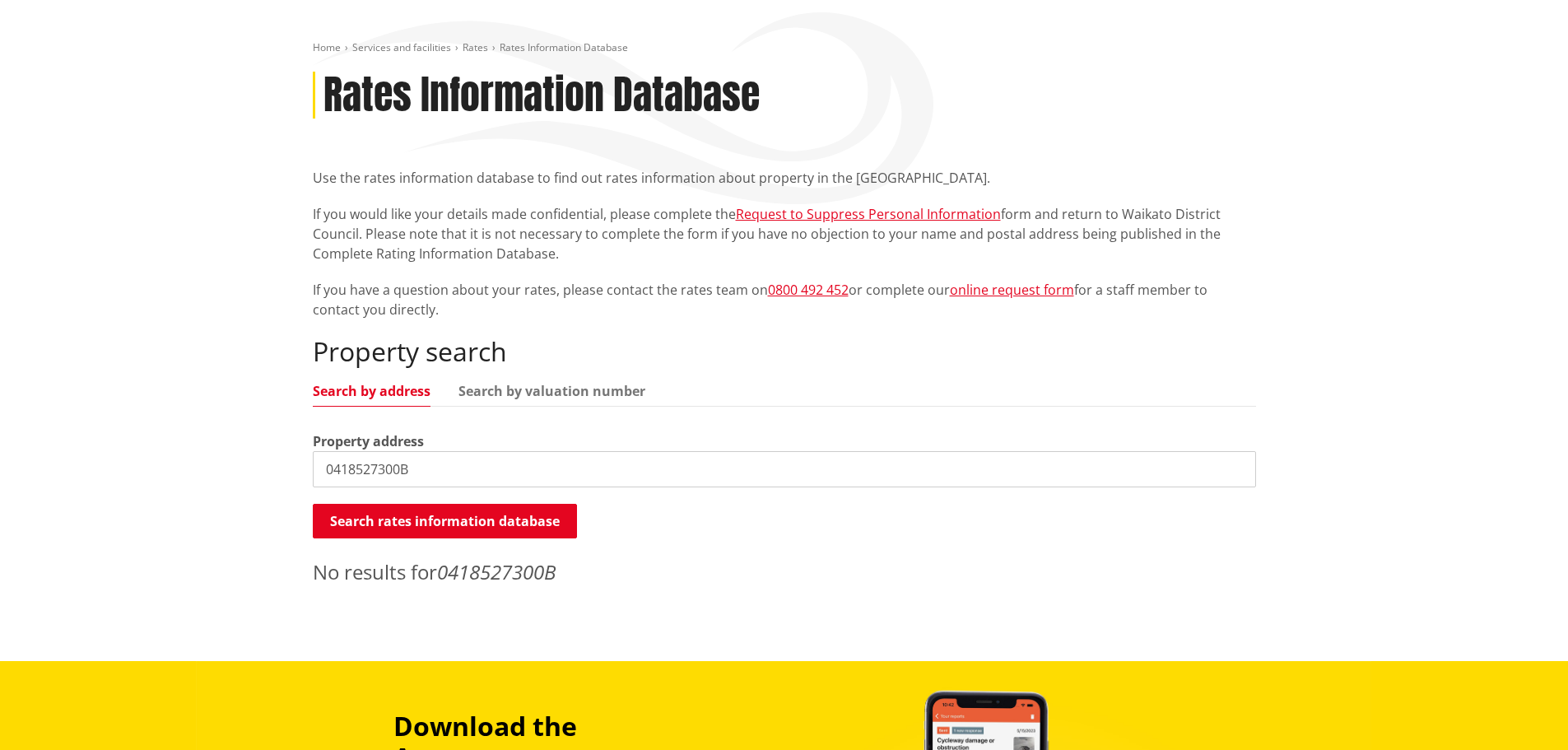
click at [450, 448] on div "Property address 0418527300B" at bounding box center [784, 459] width 943 height 56
click at [449, 455] on input "0418527300B" at bounding box center [784, 469] width 943 height 36
click at [447, 462] on input "0418527300B" at bounding box center [784, 469] width 943 height 36
click at [444, 464] on input "0418527300B" at bounding box center [784, 469] width 943 height 36
drag, startPoint x: 444, startPoint y: 472, endPoint x: 302, endPoint y: 456, distance: 142.9
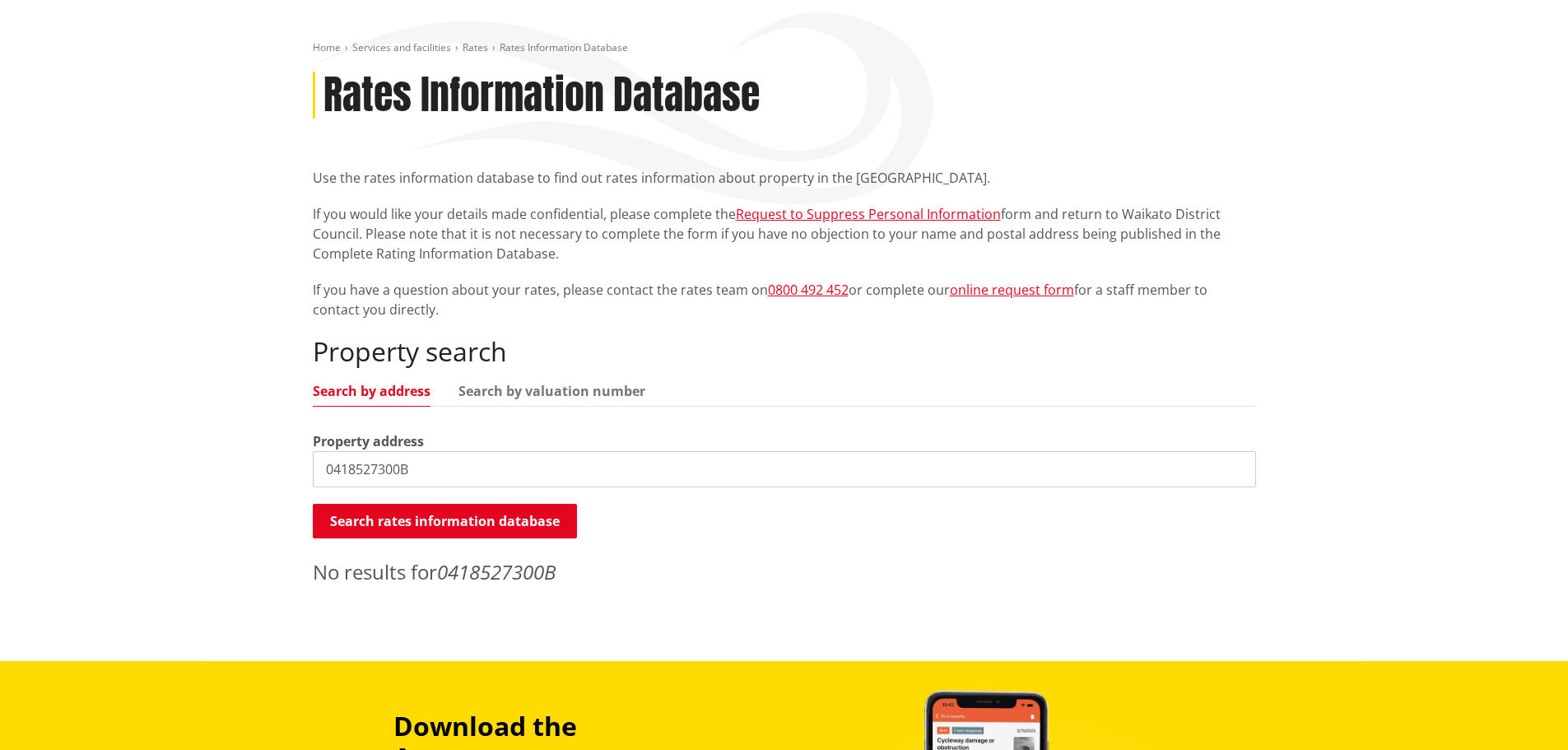
click at [302, 456] on div "Home Services and facilities Rates Rates Information Database Rates Information…" at bounding box center [784, 319] width 968 height 554
type input "[STREET_ADDRESS]"
click at [996, 290] on link "online request form" at bounding box center [1012, 289] width 125 height 18
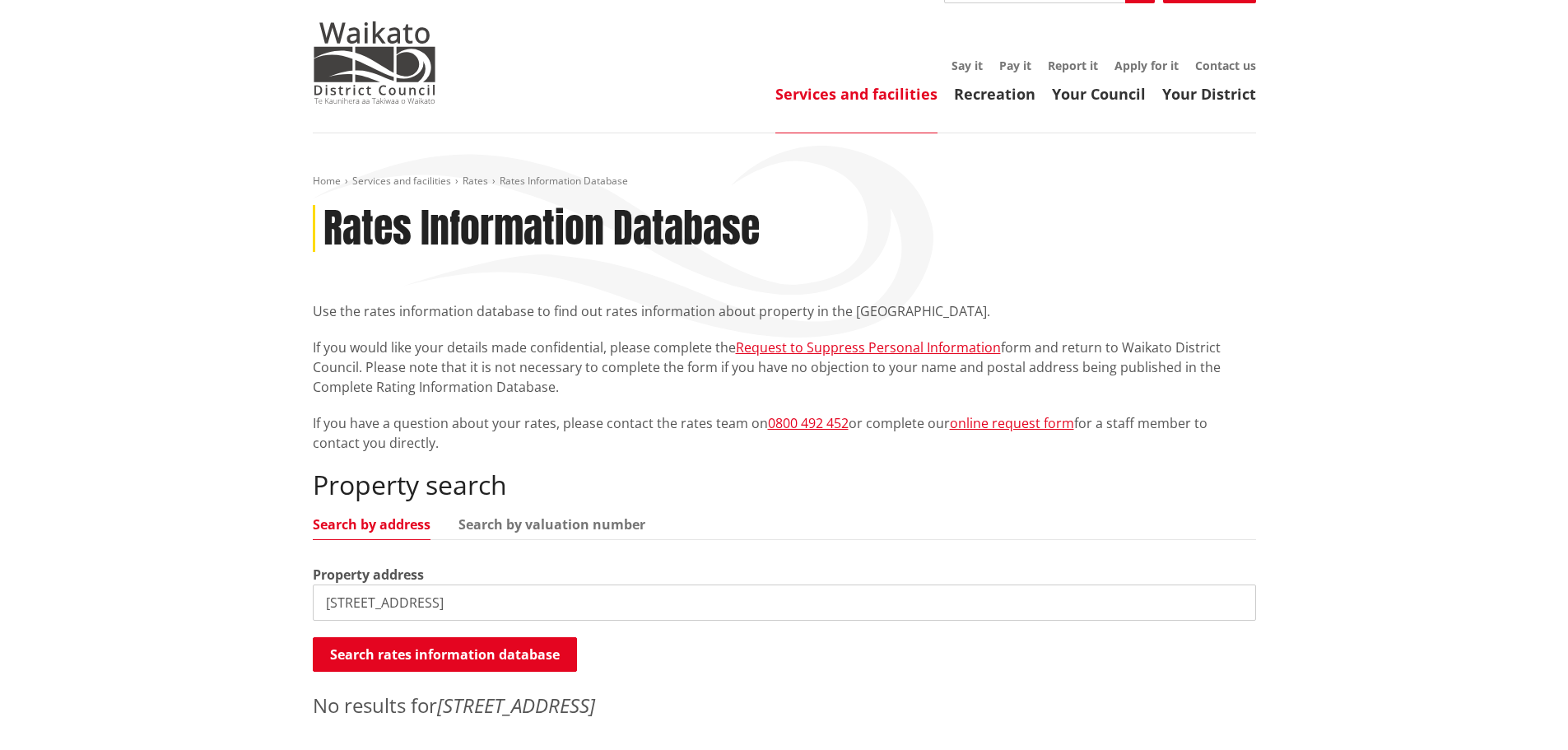
scroll to position [0, 0]
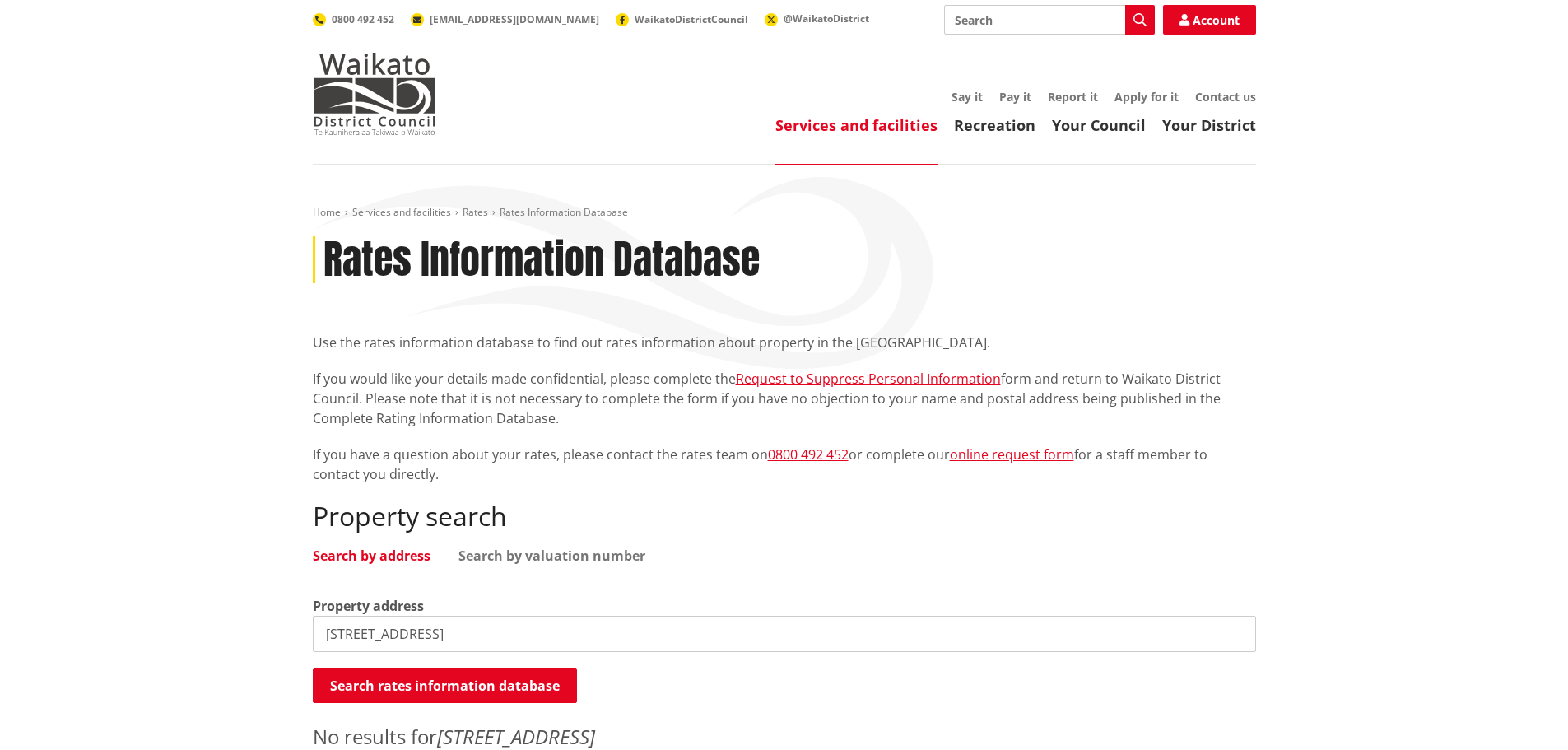
click at [1484, 63] on header "Toggle search Toggle navigation Services and facilities Recreation Your Council…" at bounding box center [784, 82] width 1568 height 165
